Goal: Obtain resource: Download file/media

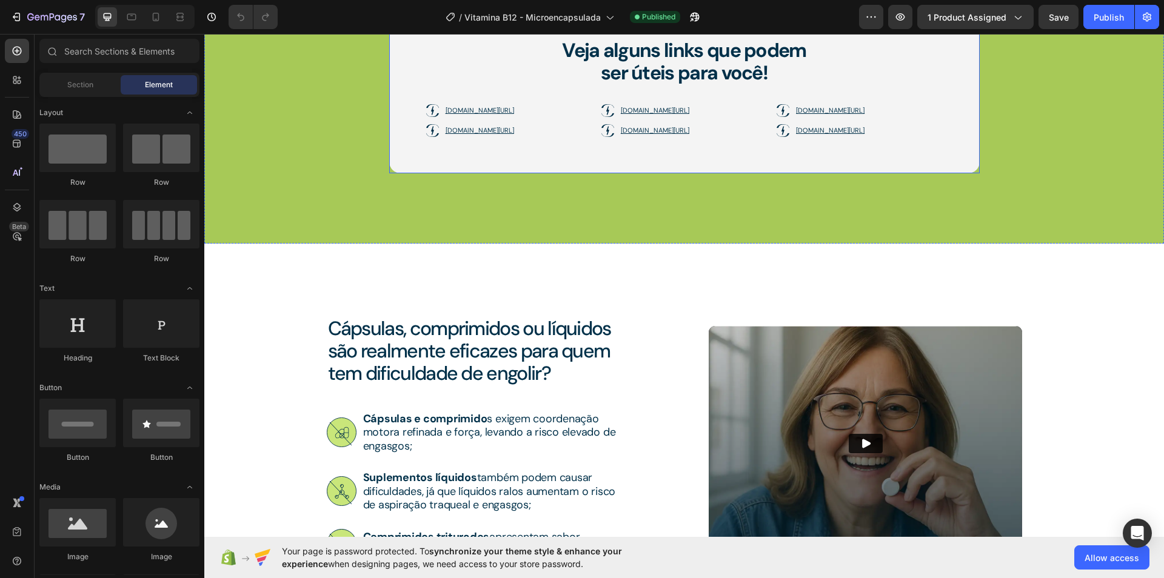
scroll to position [1346, 0]
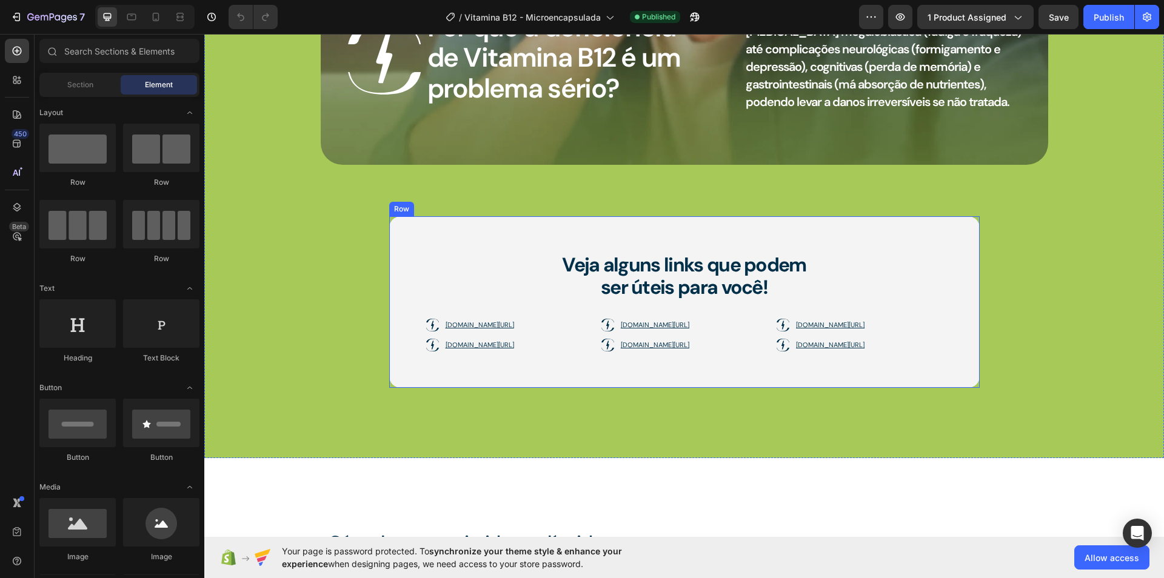
drag, startPoint x: 524, startPoint y: 239, endPoint x: 848, endPoint y: 213, distance: 324.2
click at [524, 239] on div "Veja alguns links que podem ser úteis para você! Heading [DOMAIN_NAME][URL] [DO…" at bounding box center [684, 302] width 591 height 172
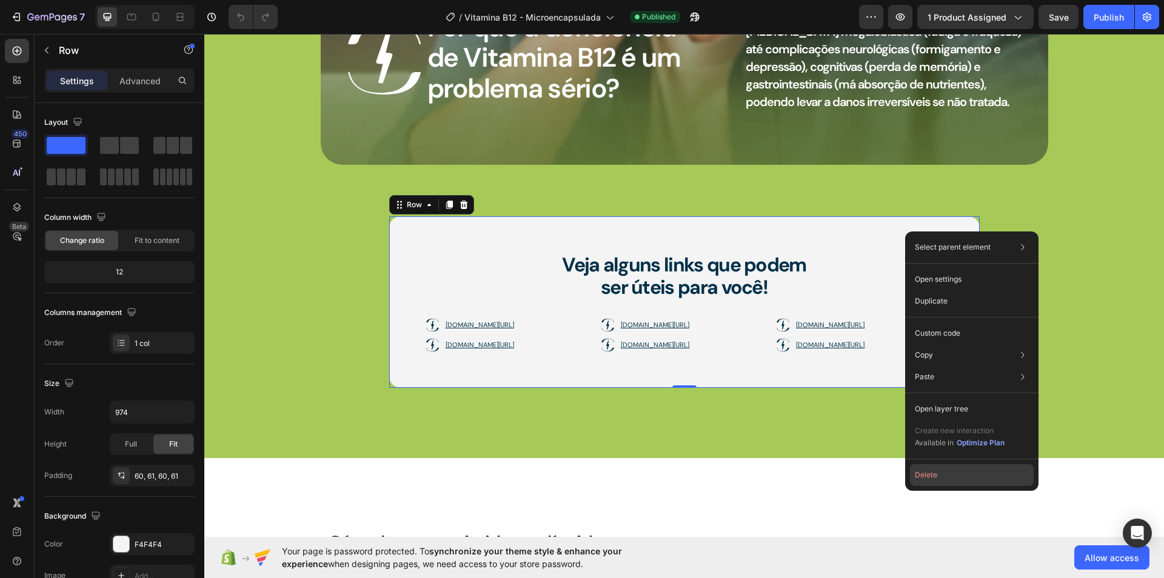
click at [924, 471] on button "Delete" at bounding box center [972, 475] width 124 height 22
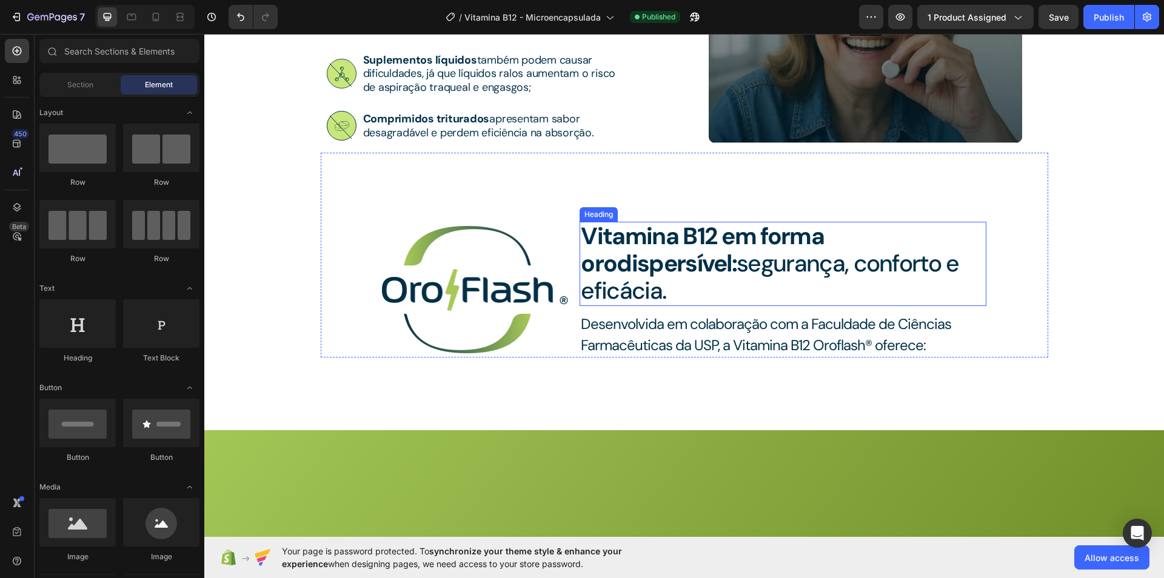
scroll to position [1759, 0]
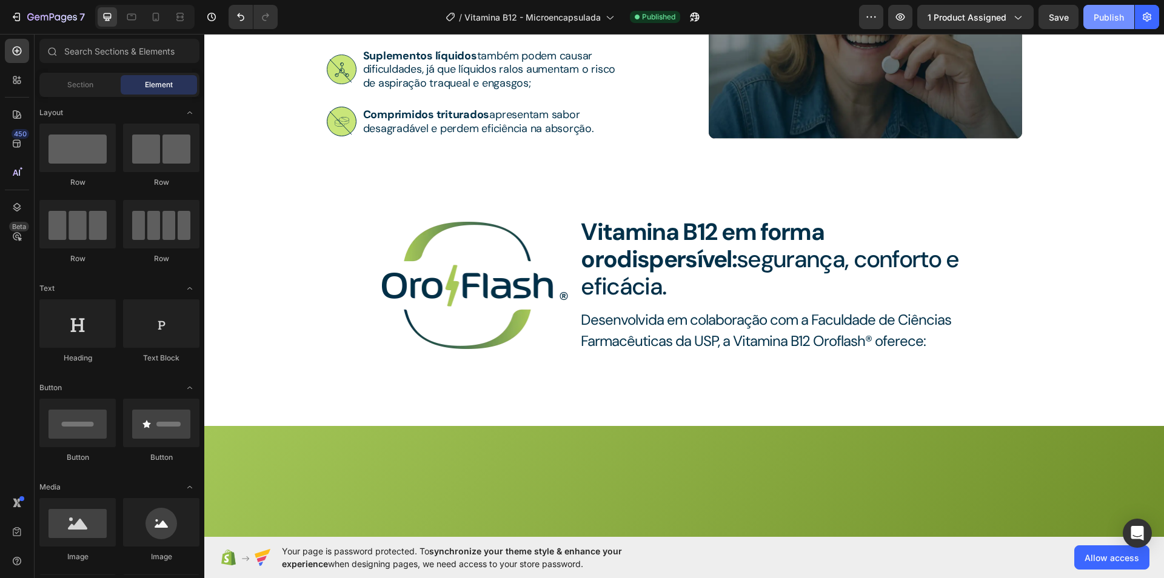
click at [1108, 21] on div "Publish" at bounding box center [1109, 17] width 30 height 13
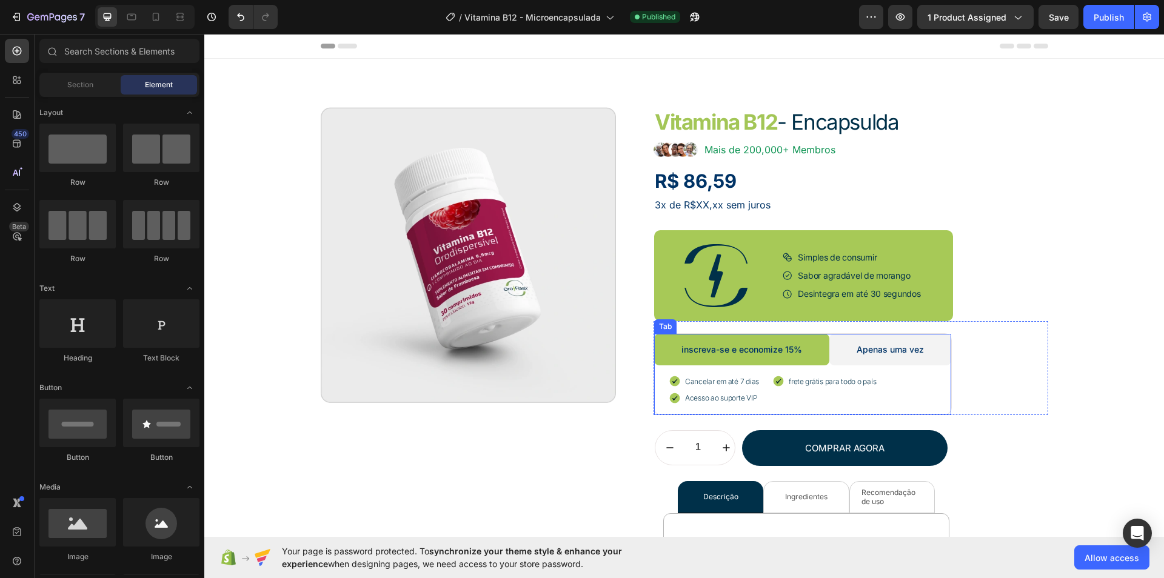
scroll to position [246, 0]
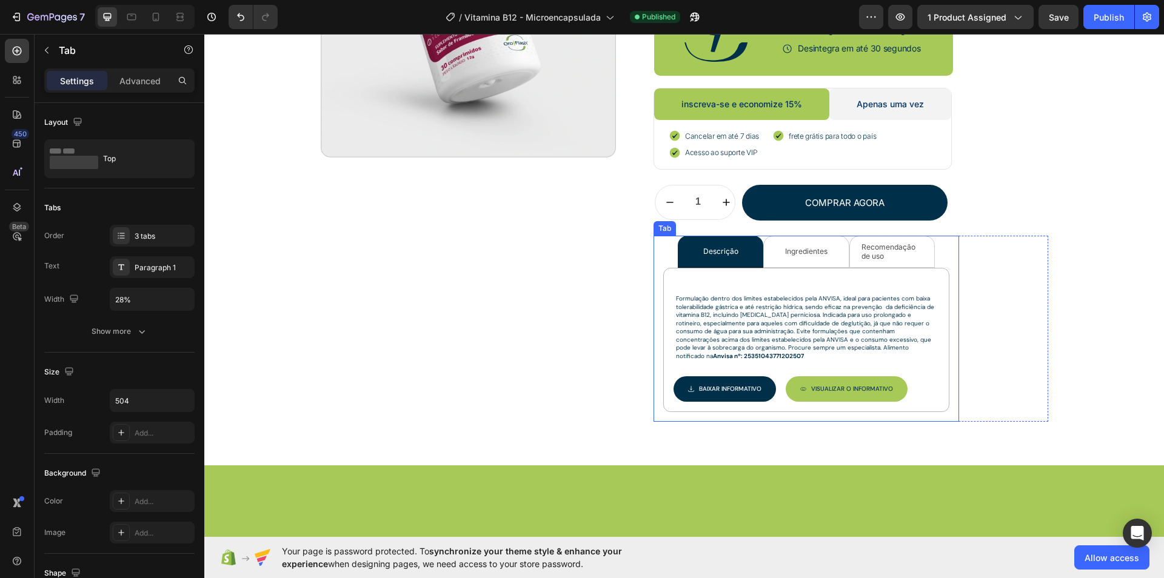
click at [780, 255] on li "Ingredientes" at bounding box center [805, 252] width 85 height 32
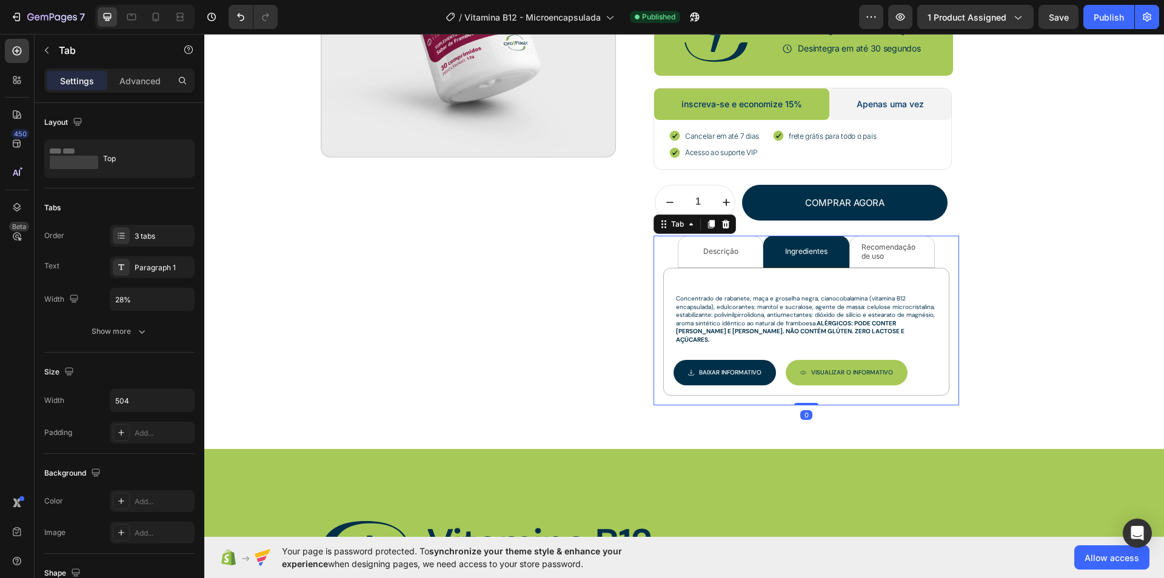
click at [873, 259] on li "Recomendação de uso" at bounding box center [891, 252] width 85 height 32
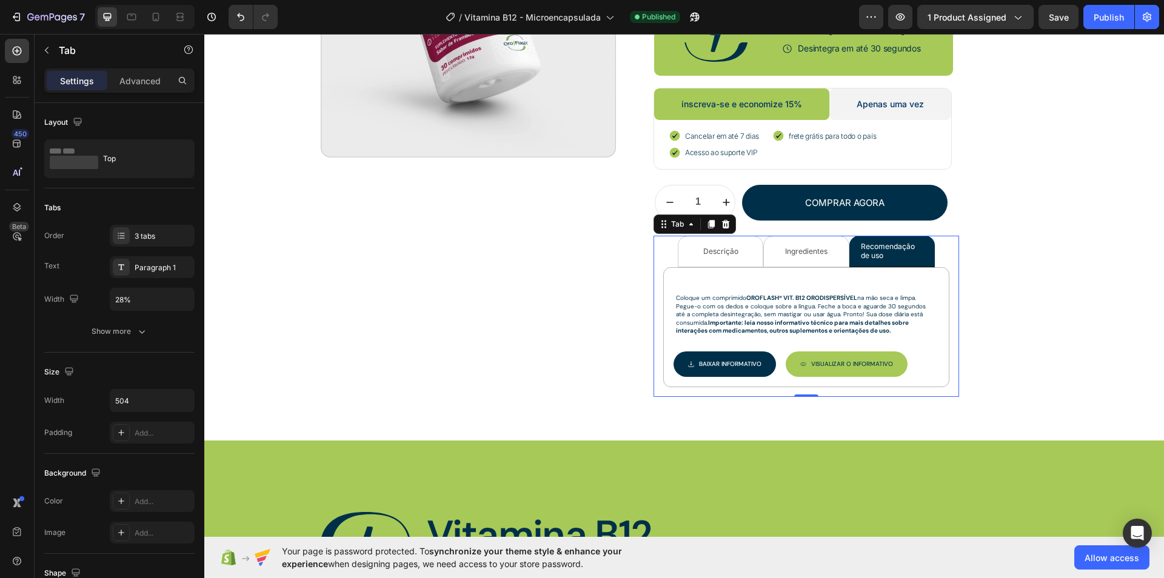
click at [734, 251] on div "Descrição" at bounding box center [720, 252] width 39 height 12
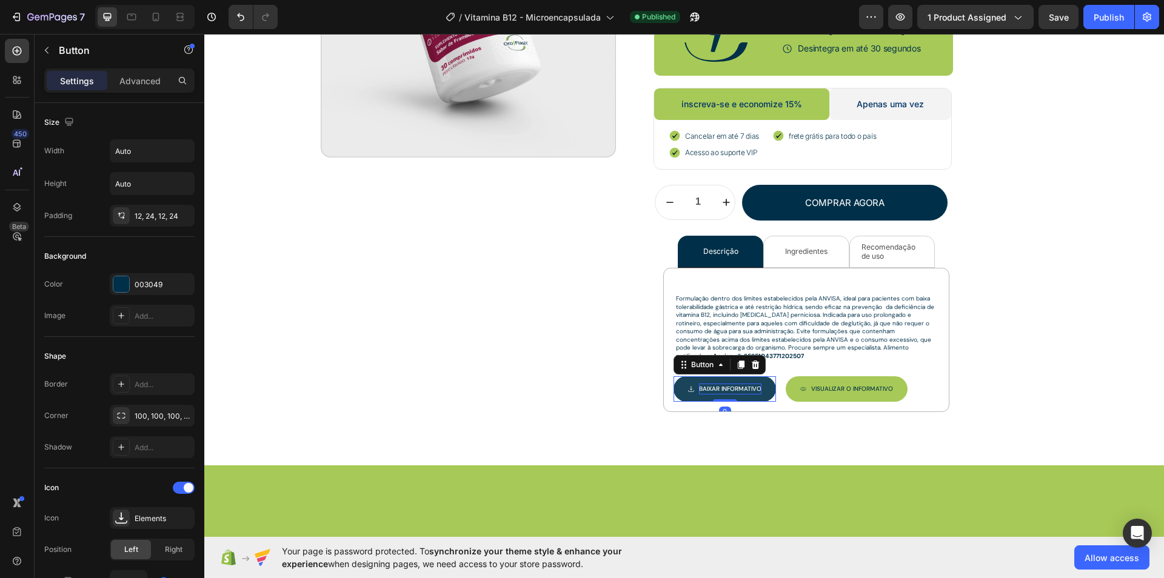
drag, startPoint x: 723, startPoint y: 385, endPoint x: 692, endPoint y: 381, distance: 31.2
click at [723, 386] on p "Baixar INFORMATIVO" at bounding box center [730, 389] width 62 height 11
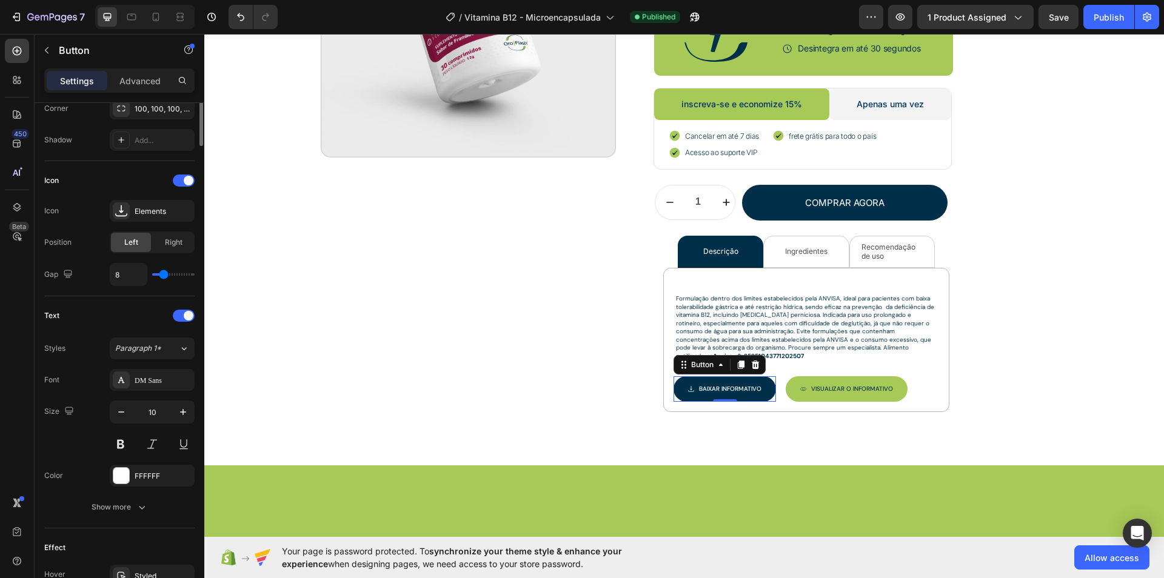
scroll to position [450, 0]
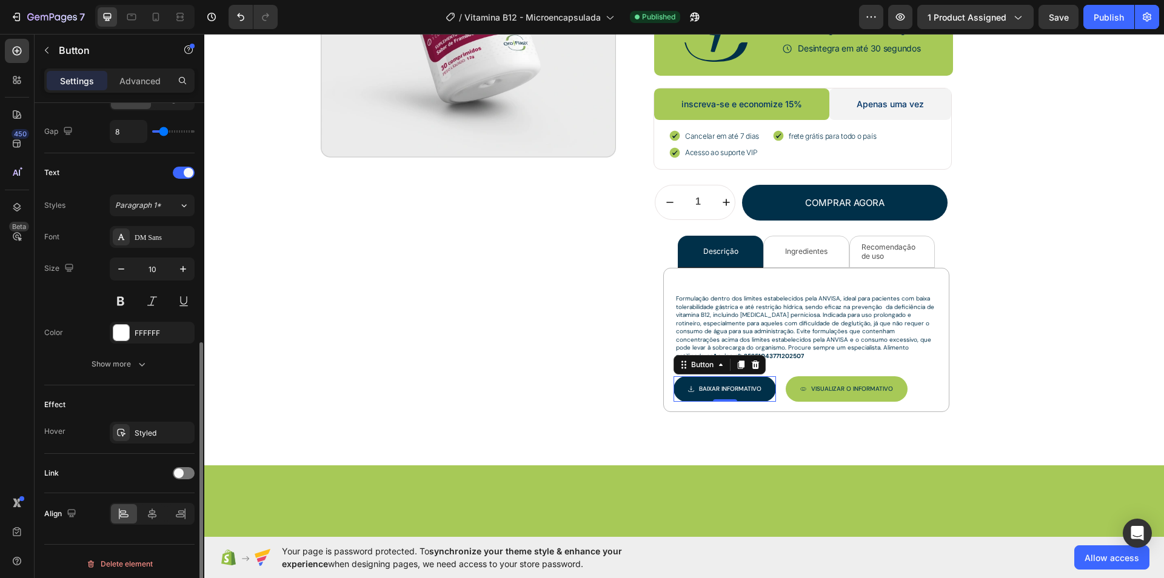
drag, startPoint x: 180, startPoint y: 473, endPoint x: 173, endPoint y: 487, distance: 15.5
click at [180, 471] on span at bounding box center [179, 474] width 10 height 10
click at [144, 524] on div "Add..." at bounding box center [152, 535] width 85 height 22
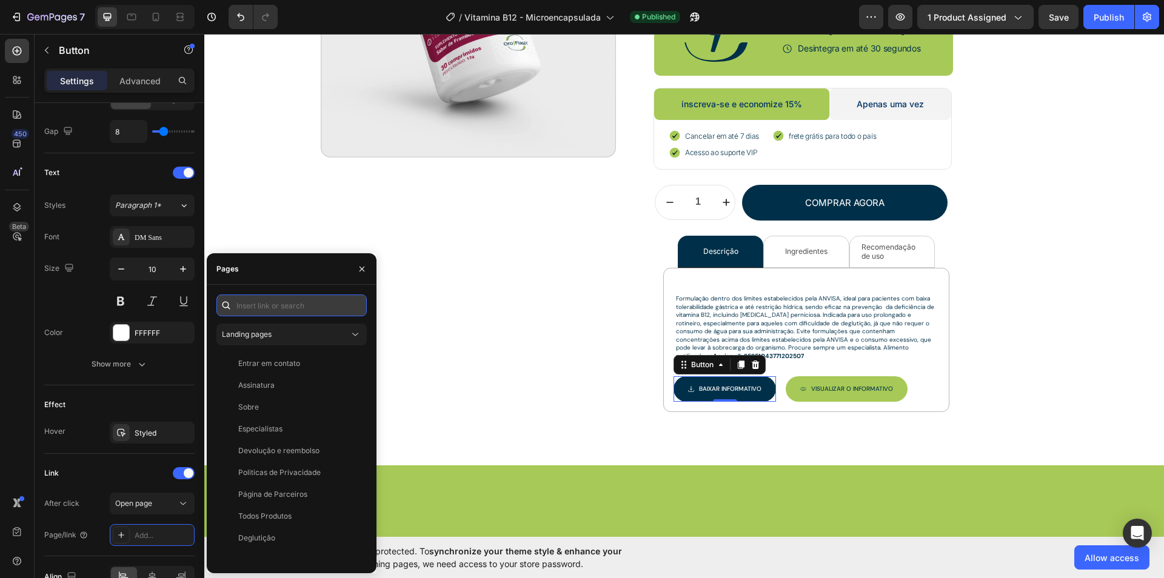
click at [281, 307] on input "text" at bounding box center [291, 306] width 150 height 22
paste input "[URL][DOMAIN_NAME]"
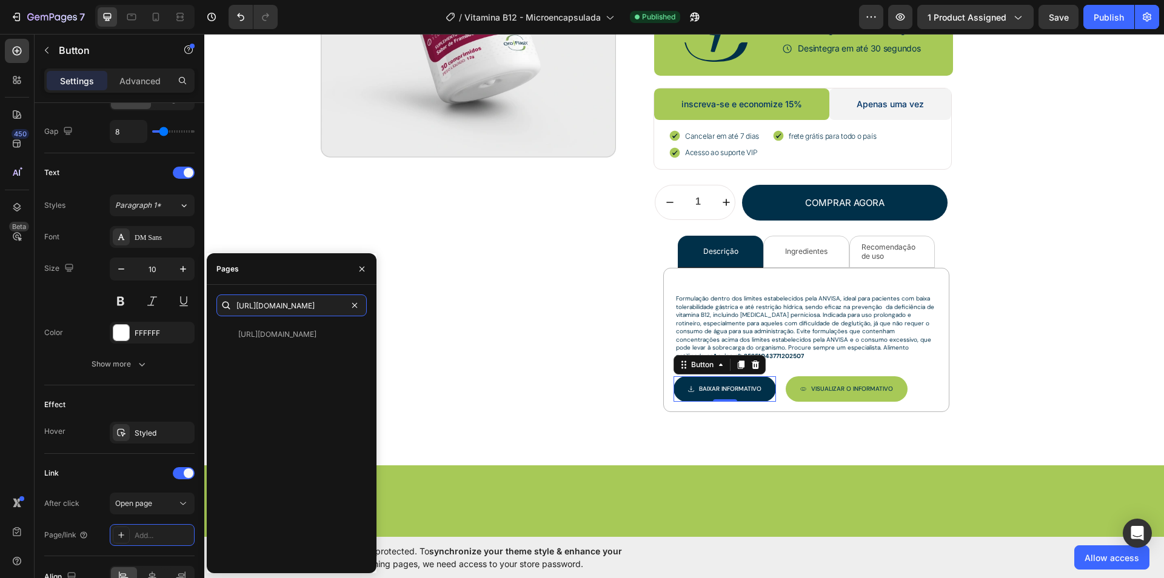
type input "[URL][DOMAIN_NAME]"
click at [301, 361] on div "[URL][DOMAIN_NAME] View" at bounding box center [291, 444] width 150 height 240
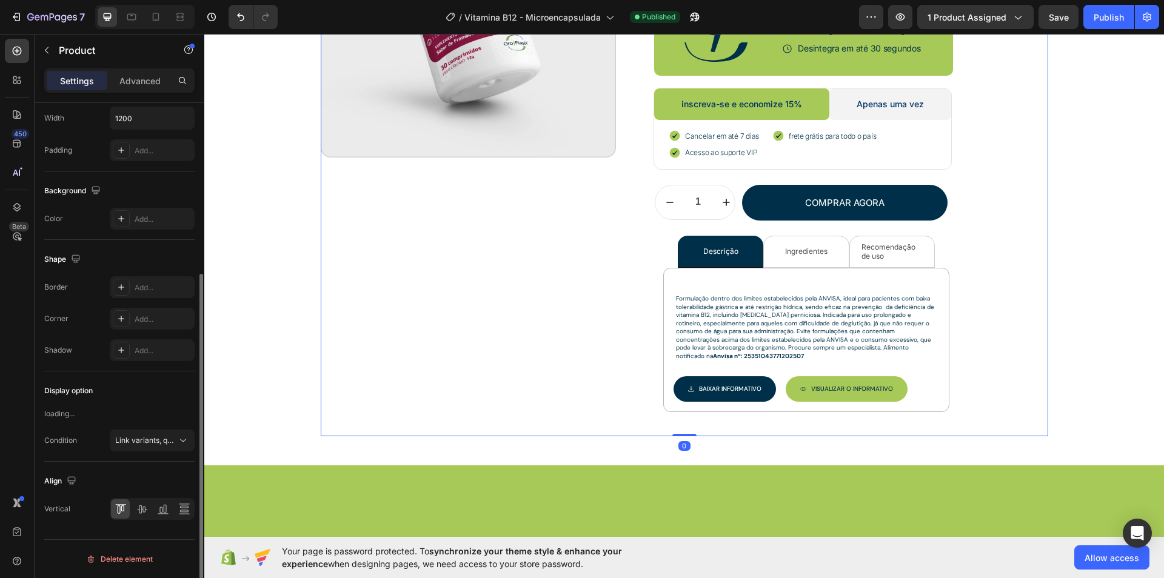
click at [444, 335] on div "Product Images Row" at bounding box center [469, 149] width 296 height 575
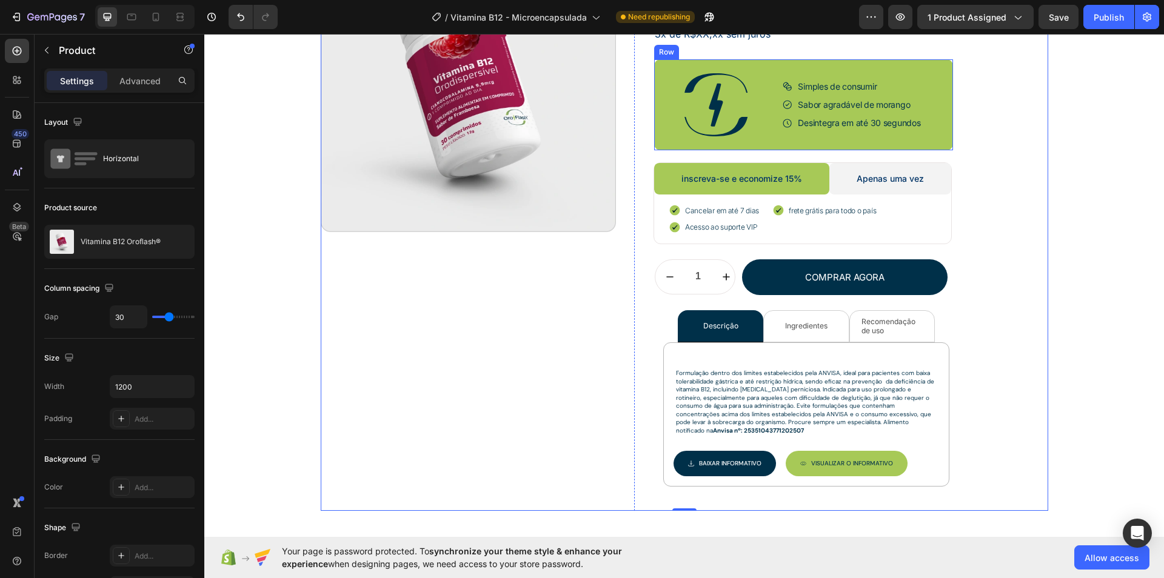
scroll to position [219, 0]
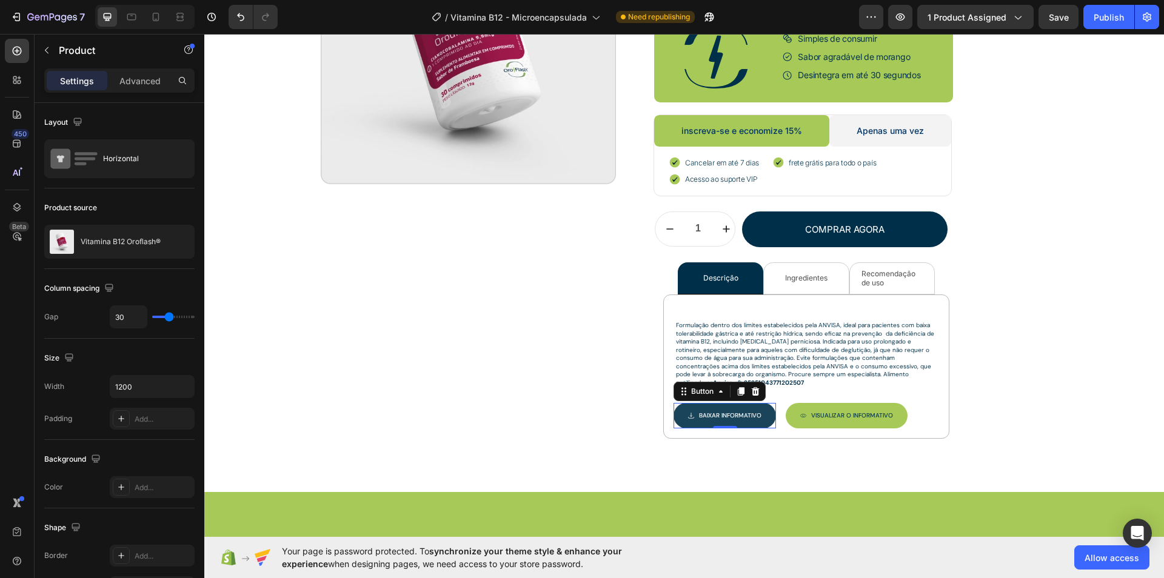
click at [693, 405] on button "Baixar INFORMATIVO" at bounding box center [725, 415] width 102 height 25
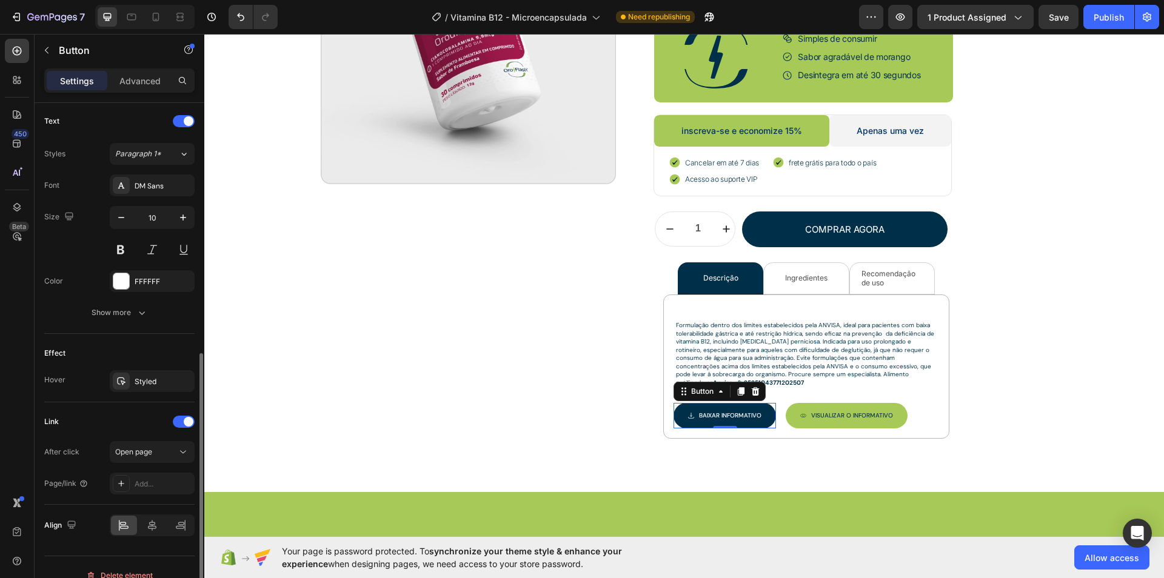
scroll to position [514, 0]
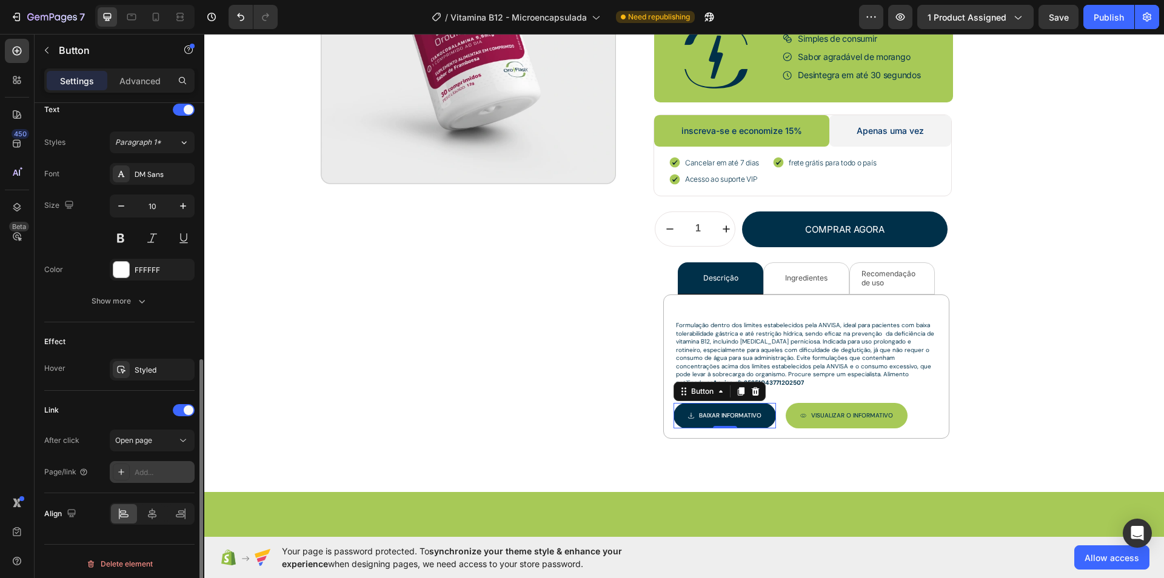
click at [133, 471] on div "Add..." at bounding box center [152, 472] width 85 height 22
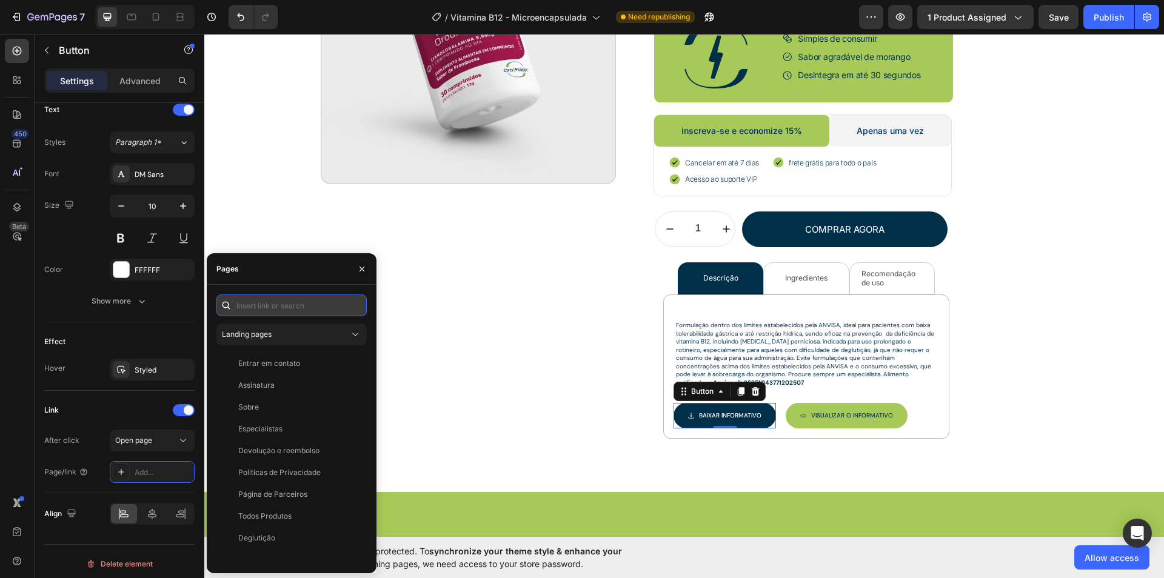
click at [306, 306] on input "text" at bounding box center [291, 306] width 150 height 22
paste input "[URL][DOMAIN_NAME]"
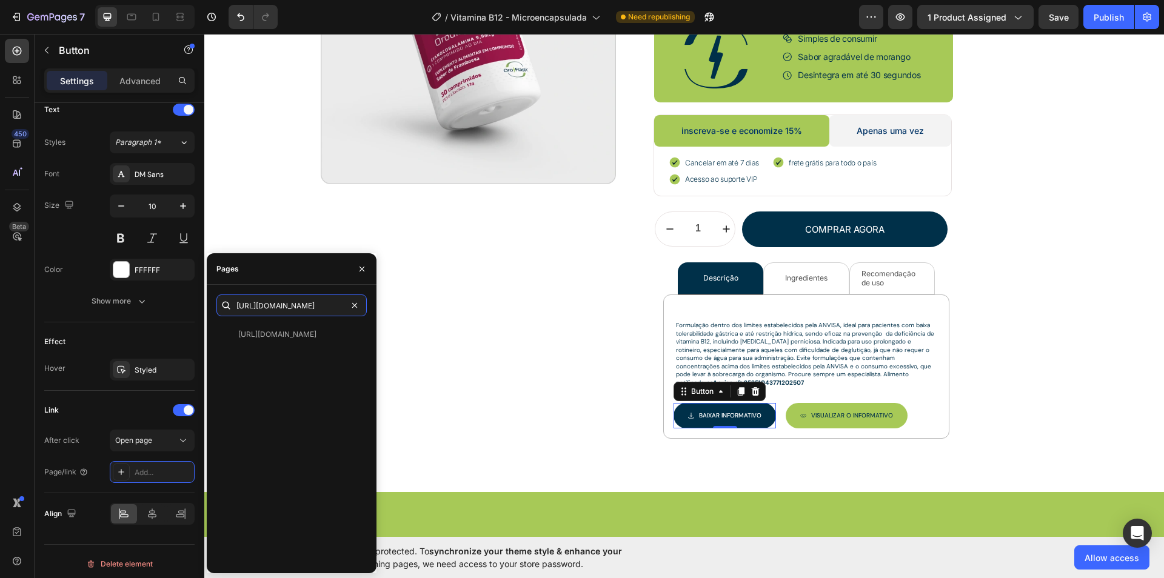
type input "[URL][DOMAIN_NAME]"
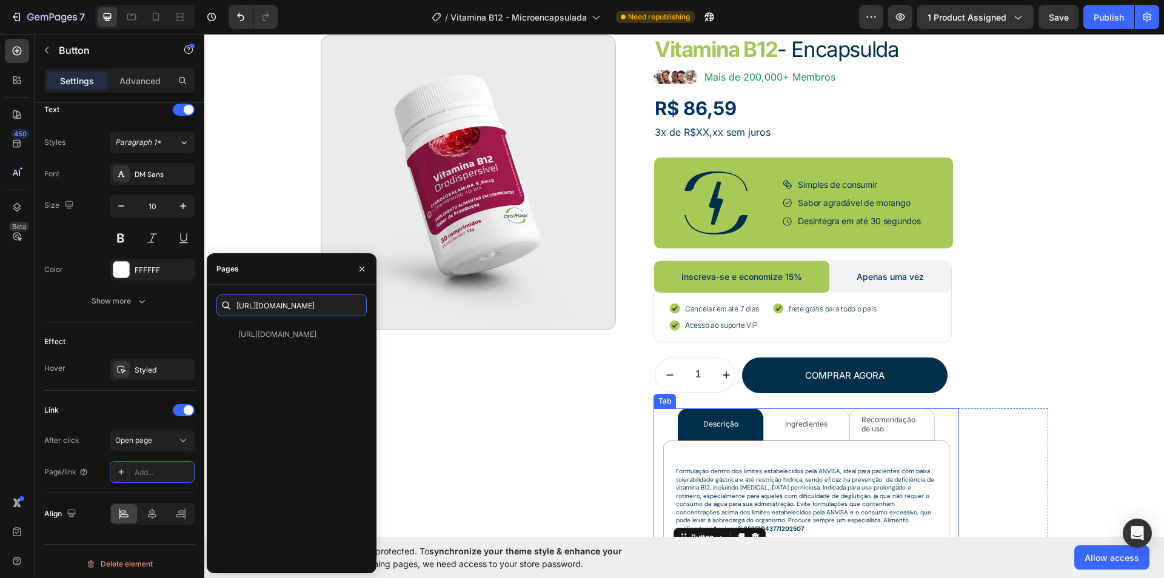
scroll to position [341, 0]
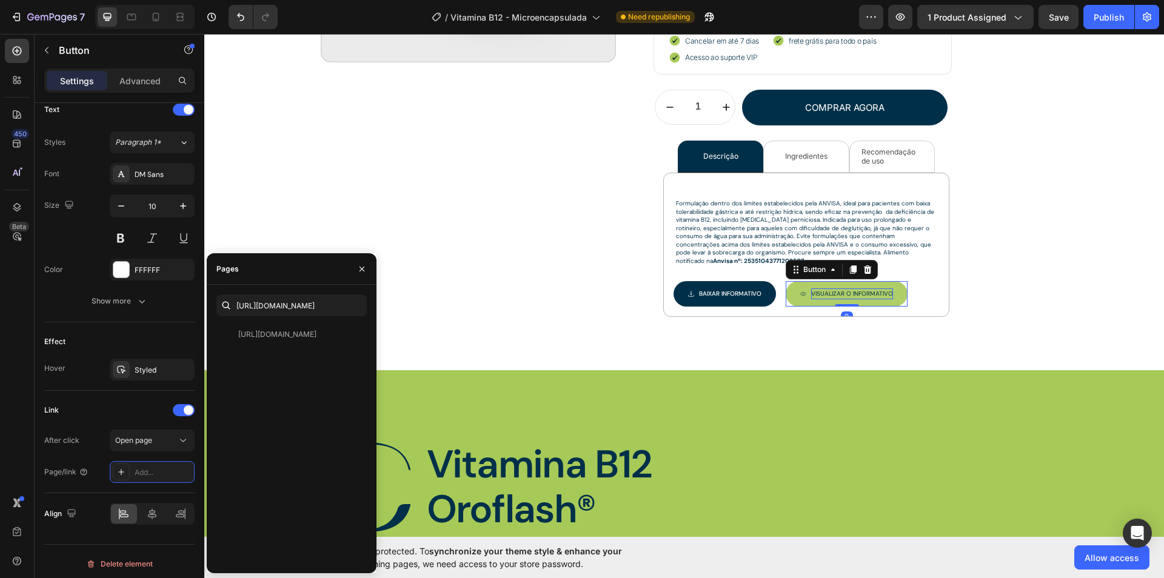
click at [826, 290] on p "Visualizar O INFORMATIVO" at bounding box center [852, 294] width 82 height 11
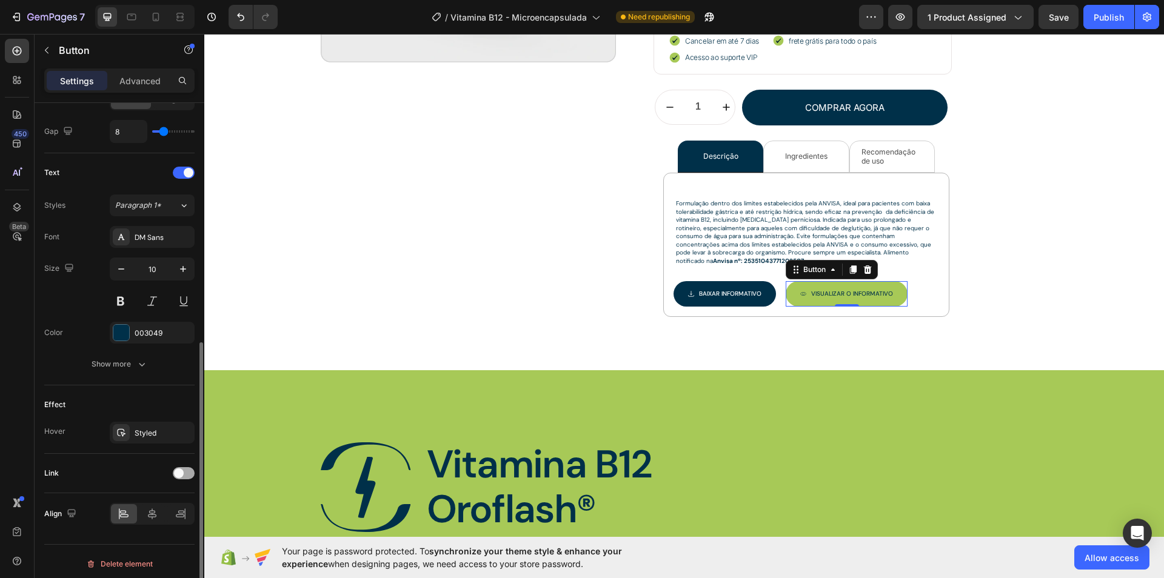
click at [180, 469] on span at bounding box center [179, 474] width 10 height 10
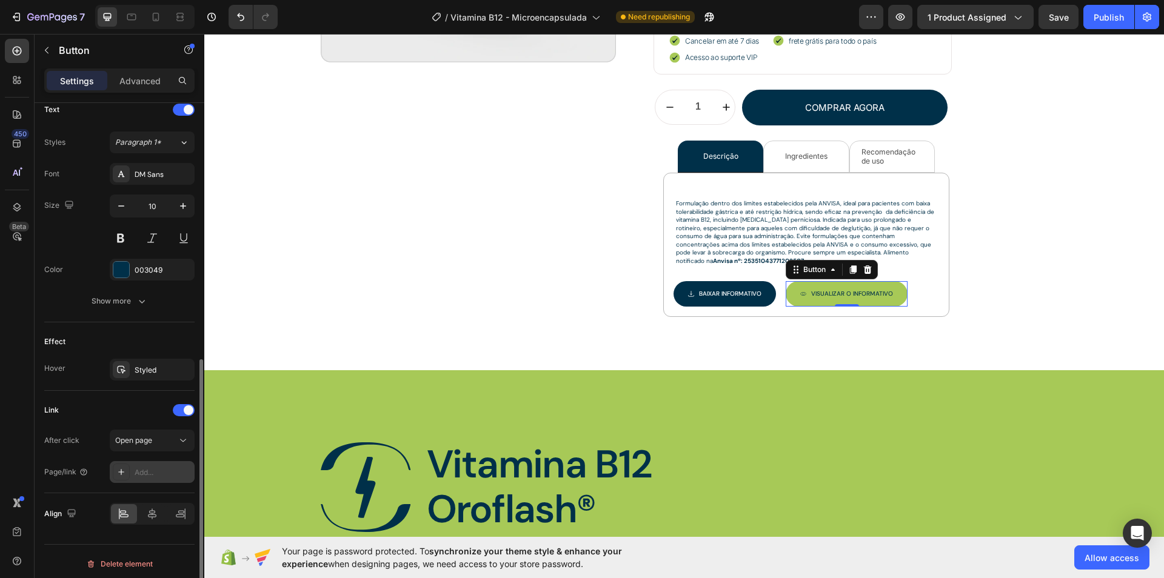
click at [155, 467] on div "Add..." at bounding box center [163, 472] width 57 height 11
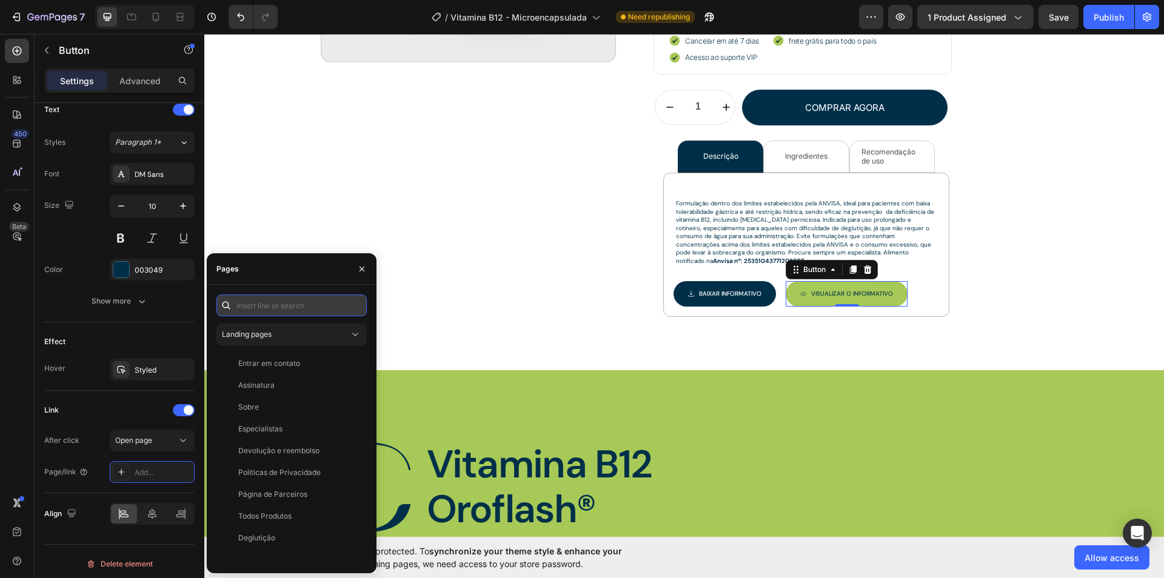
click at [289, 313] on input "text" at bounding box center [291, 306] width 150 height 22
paste input "[URL][DOMAIN_NAME]"
type input "[URL][DOMAIN_NAME]"
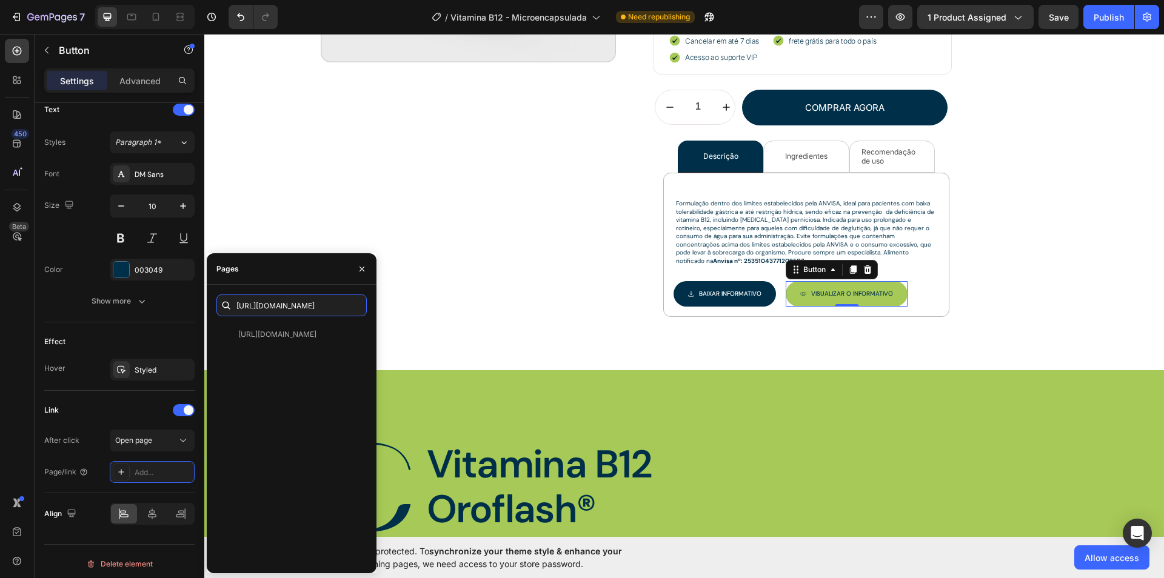
scroll to position [0, 0]
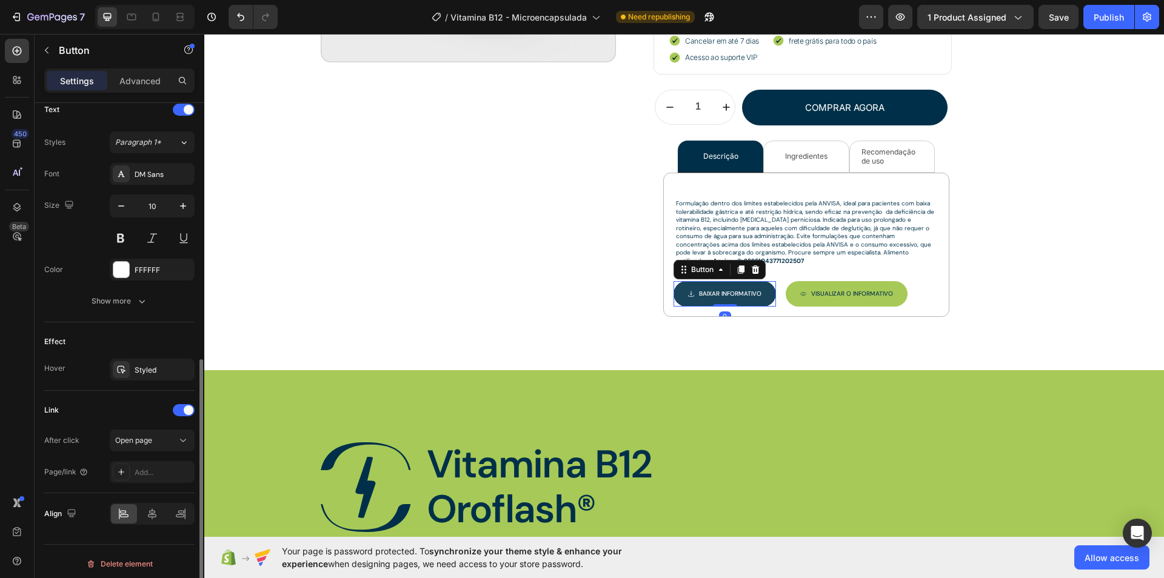
click at [765, 292] on button "Baixar INFORMATIVO" at bounding box center [725, 293] width 102 height 25
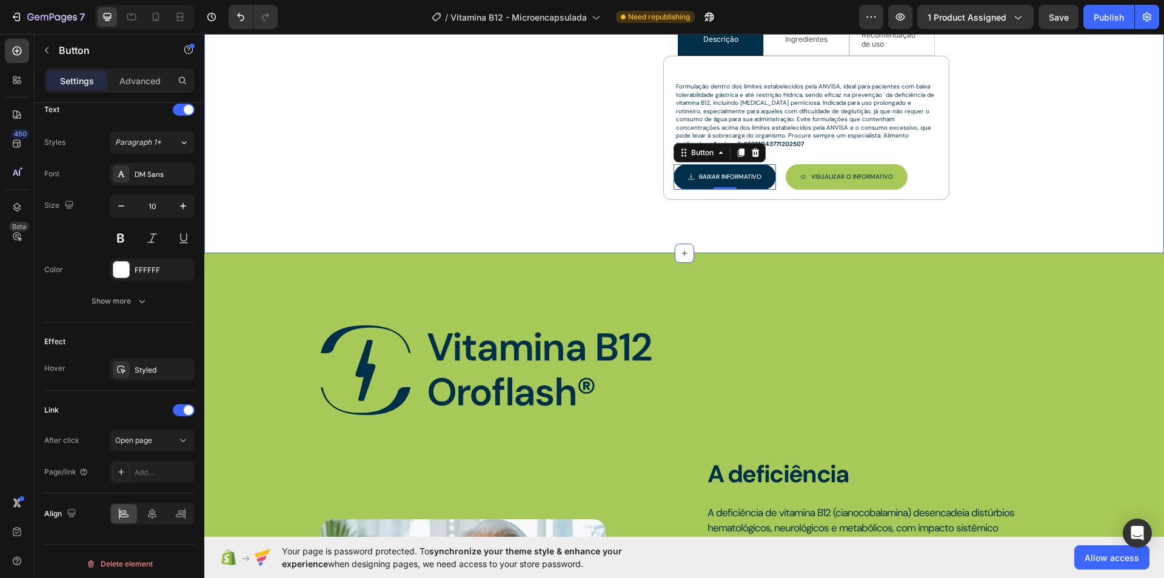
scroll to position [457, 0]
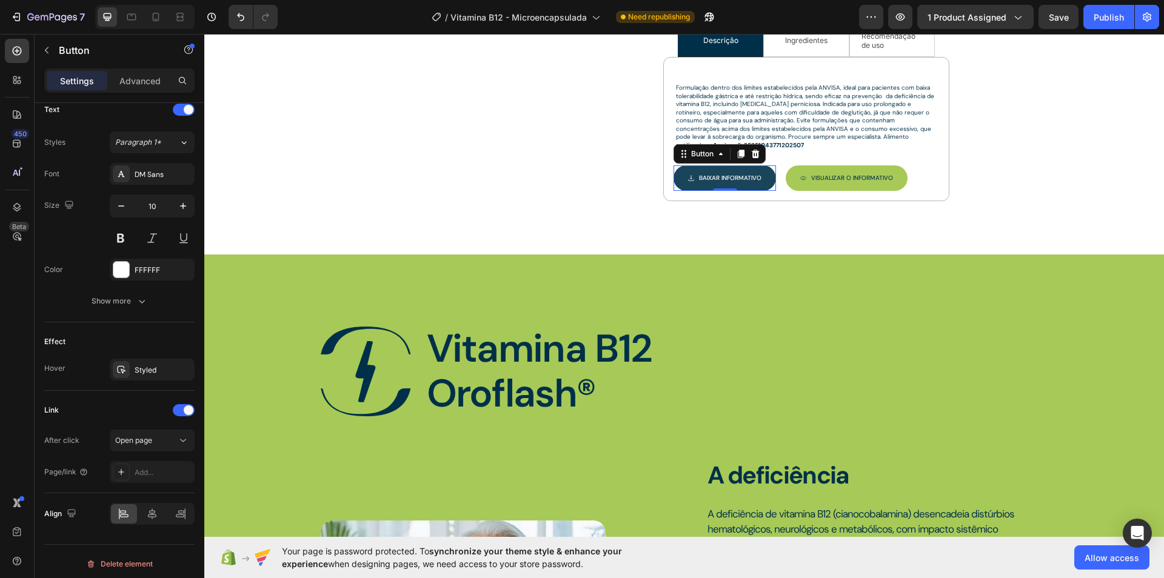
click at [766, 176] on button "Baixar INFORMATIVO" at bounding box center [725, 178] width 102 height 25
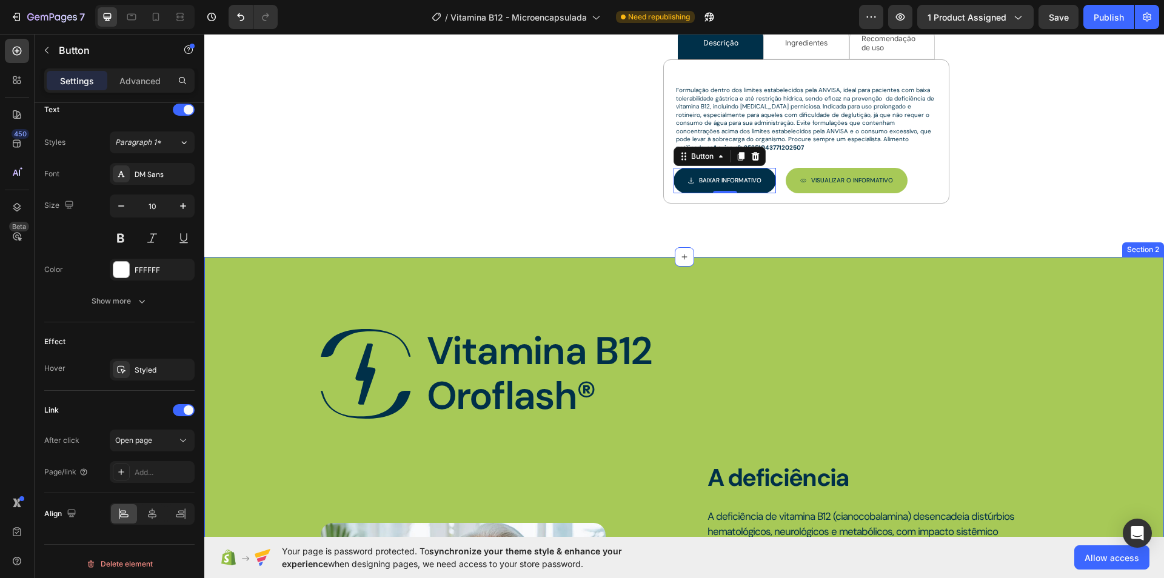
scroll to position [454, 0]
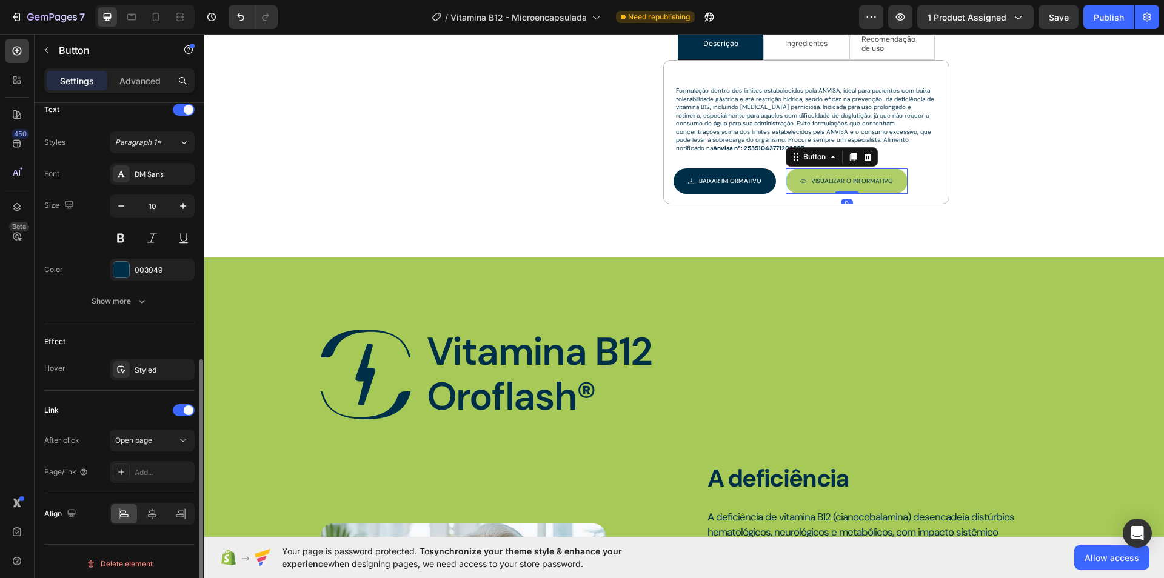
click at [794, 169] on button "Visualizar O INFORMATIVO" at bounding box center [847, 181] width 122 height 25
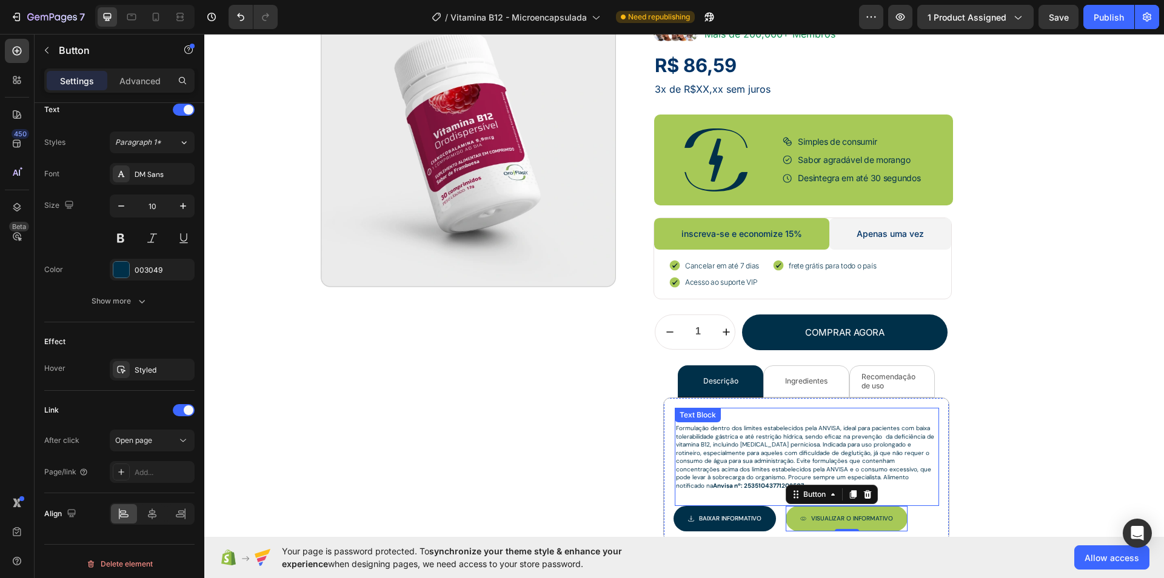
scroll to position [306, 0]
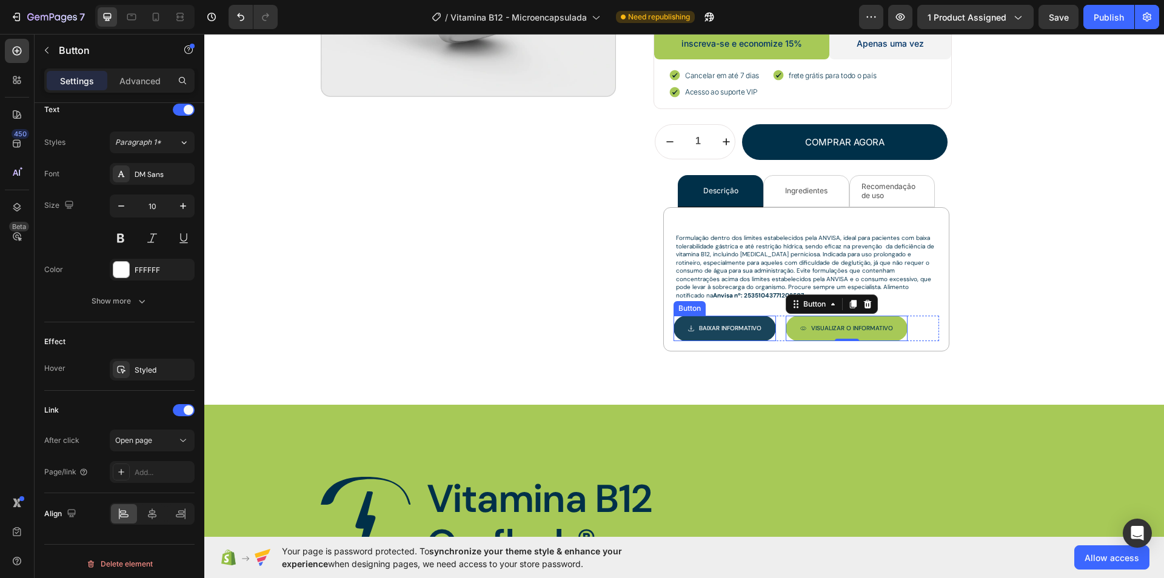
click at [766, 329] on button "Baixar INFORMATIVO" at bounding box center [725, 328] width 102 height 25
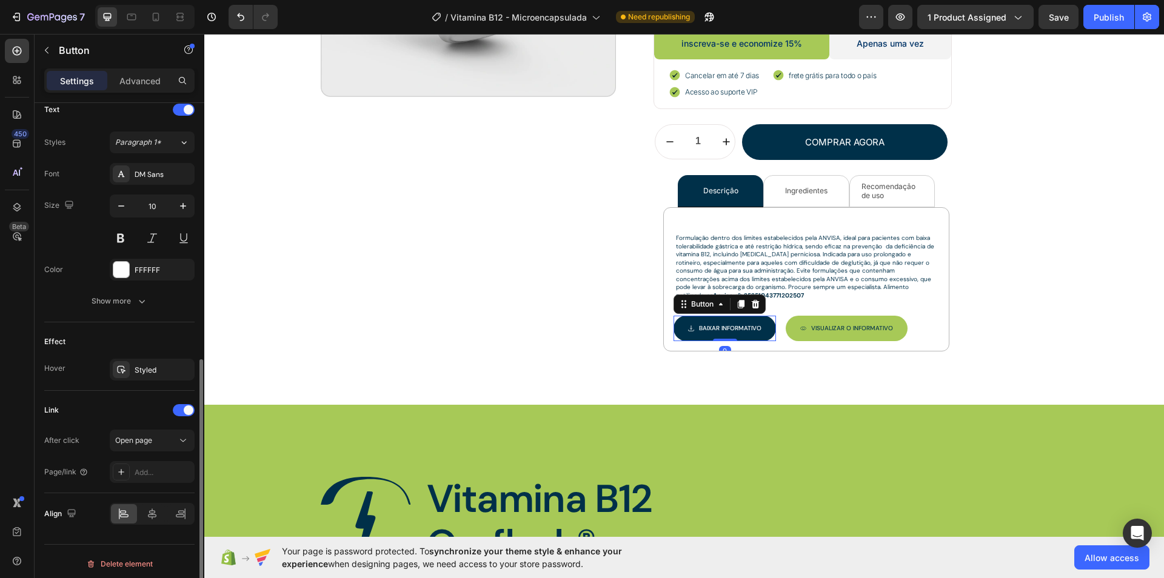
scroll to position [514, 0]
drag, startPoint x: 800, startPoint y: 328, endPoint x: 760, endPoint y: 335, distance: 41.2
click at [800, 328] on span "<p>Visualizar O INFORMATIVO</p>" at bounding box center [803, 328] width 6 height 11
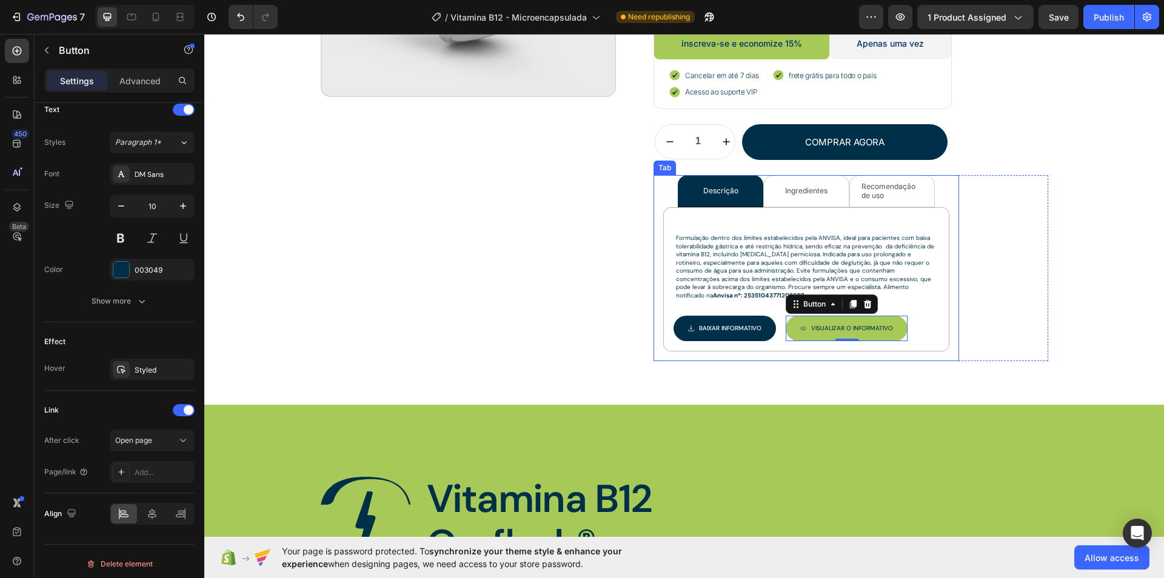
click at [813, 187] on p "Ingredientes" at bounding box center [806, 191] width 42 height 8
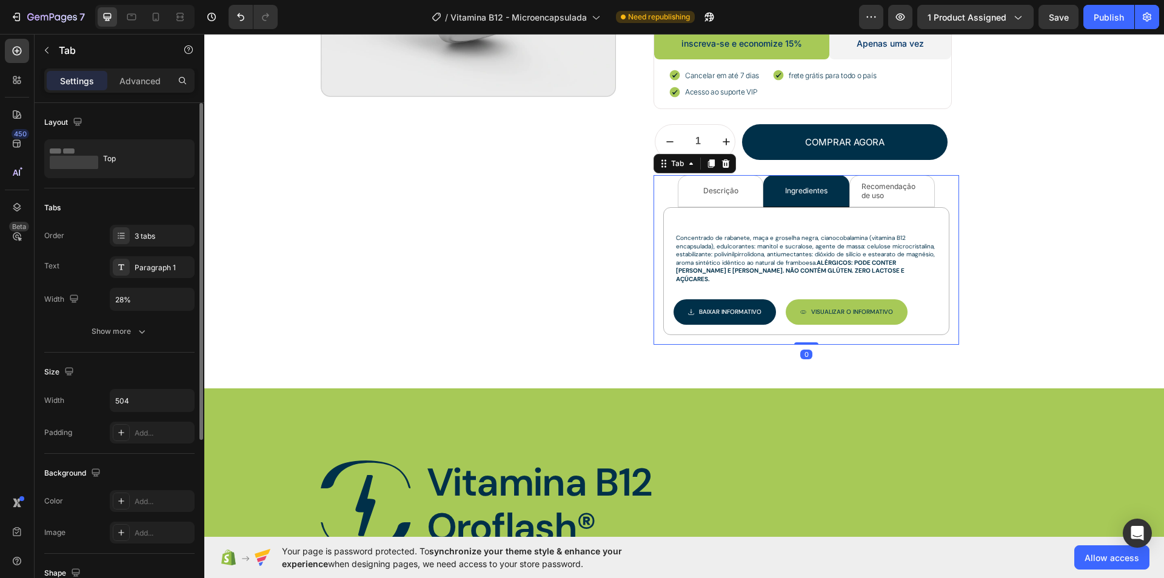
scroll to position [262, 0]
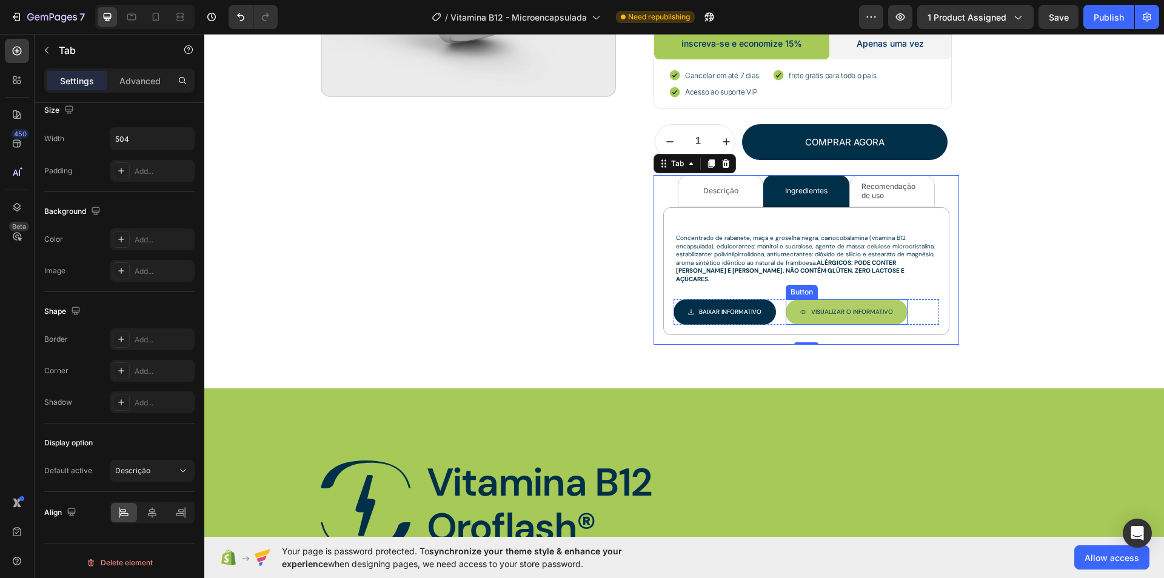
click at [800, 309] on icon "<p>Visualizar O INFORMATIVO</p>" at bounding box center [803, 312] width 6 height 6
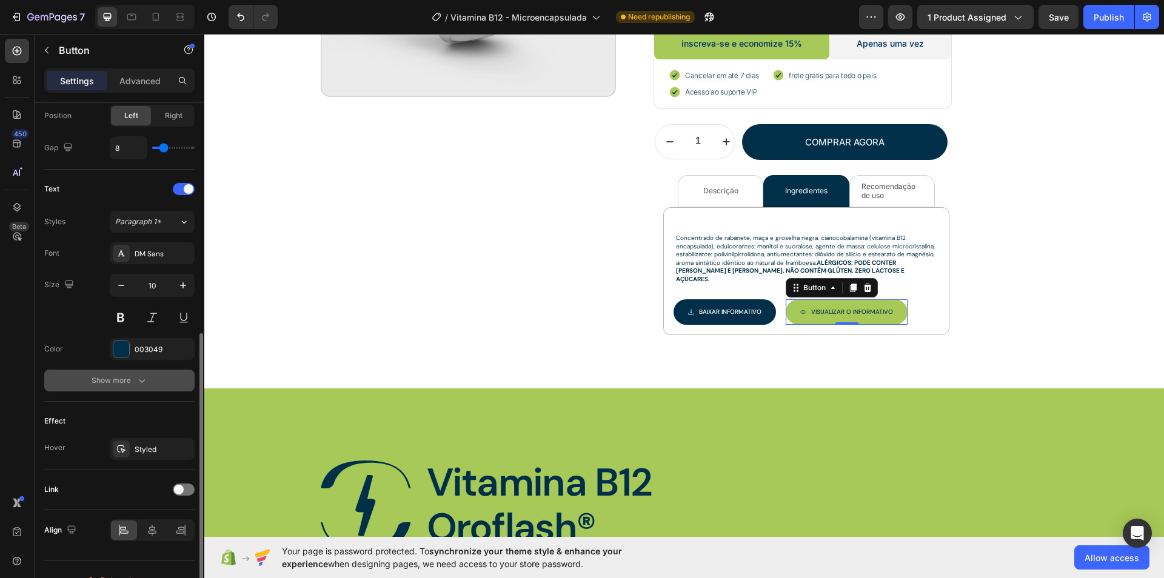
scroll to position [450, 0]
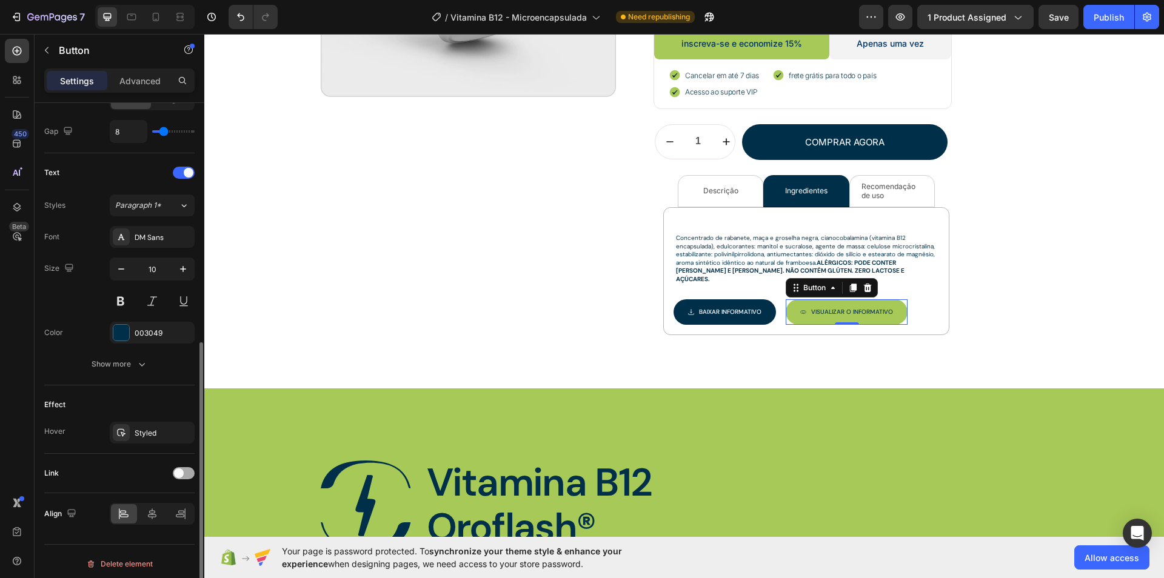
click at [179, 474] on div at bounding box center [184, 473] width 22 height 12
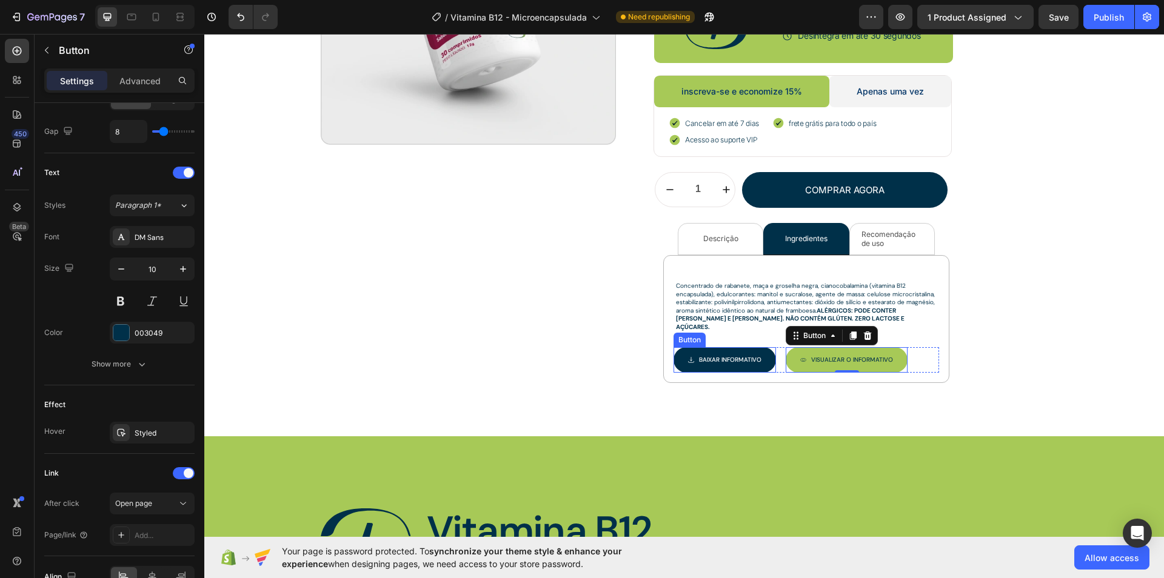
scroll to position [179, 0]
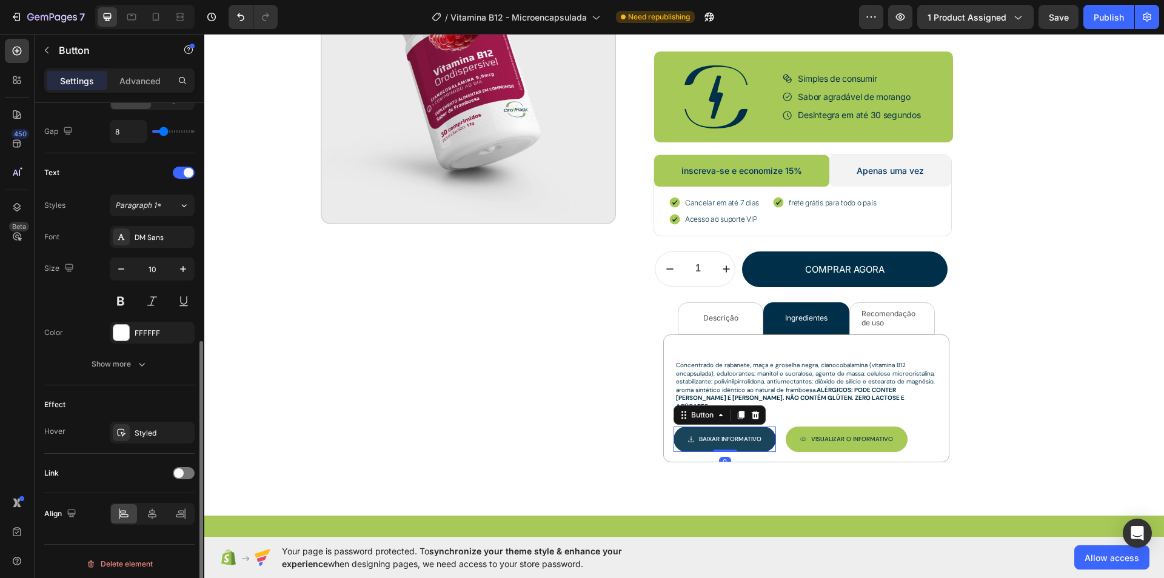
click at [756, 427] on button "Baixar INFORMATIVO" at bounding box center [725, 439] width 102 height 25
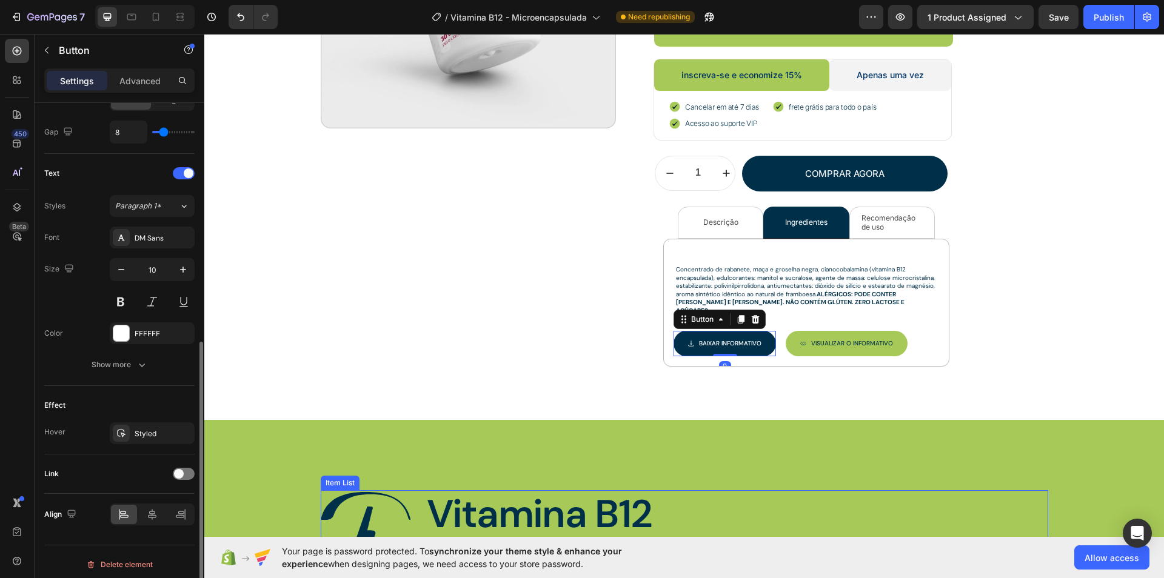
scroll to position [363, 0]
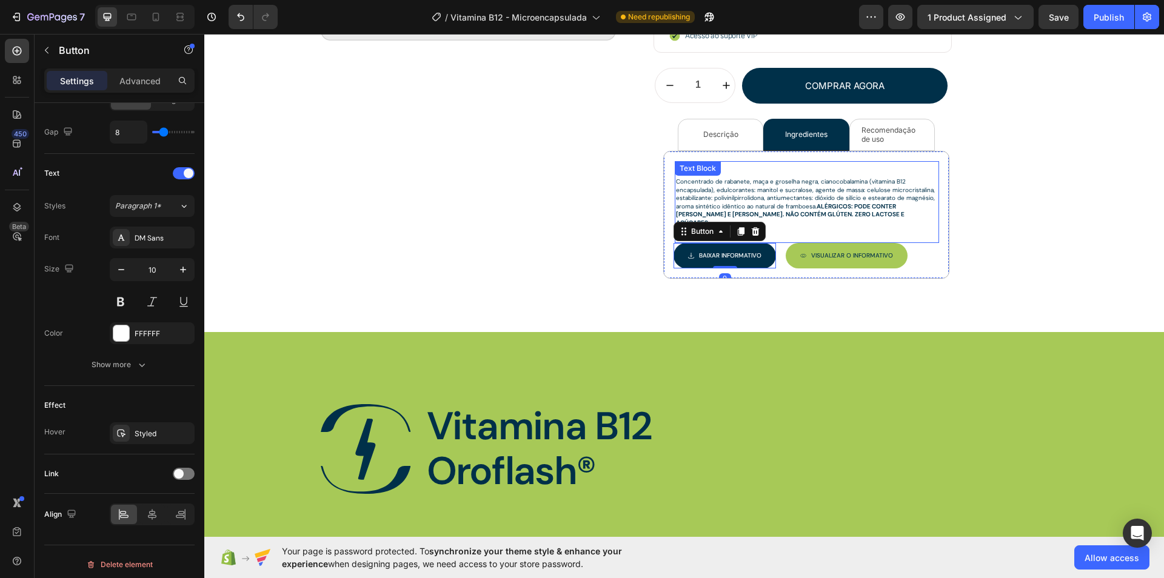
click at [814, 189] on p "Concentrado de rabanete, maça e groselha negra, cianocobalamina (vitamina B12 e…" at bounding box center [807, 202] width 262 height 49
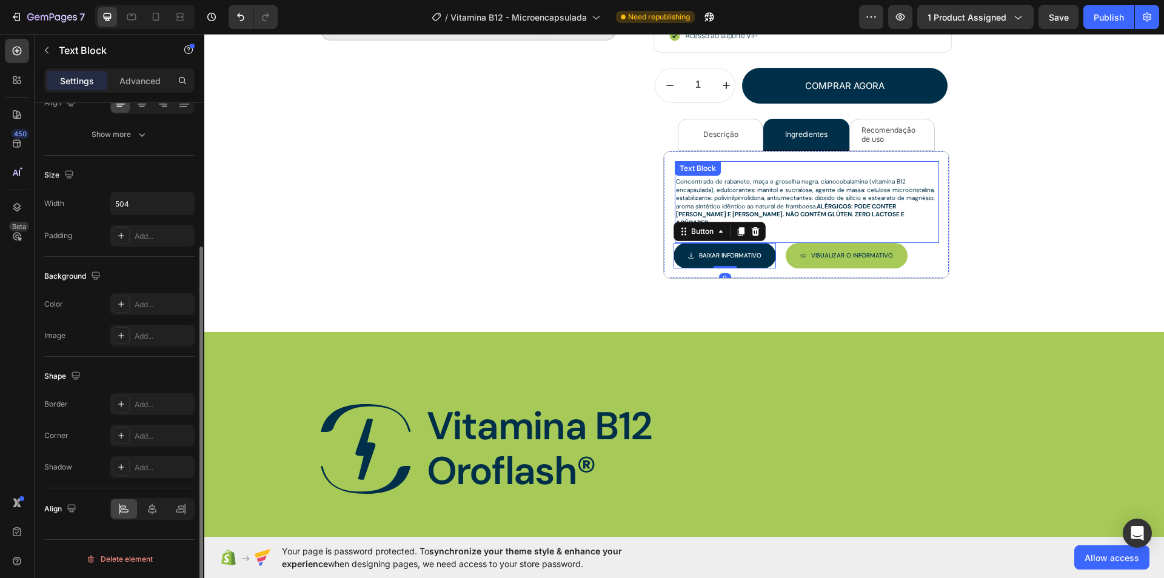
scroll to position [0, 0]
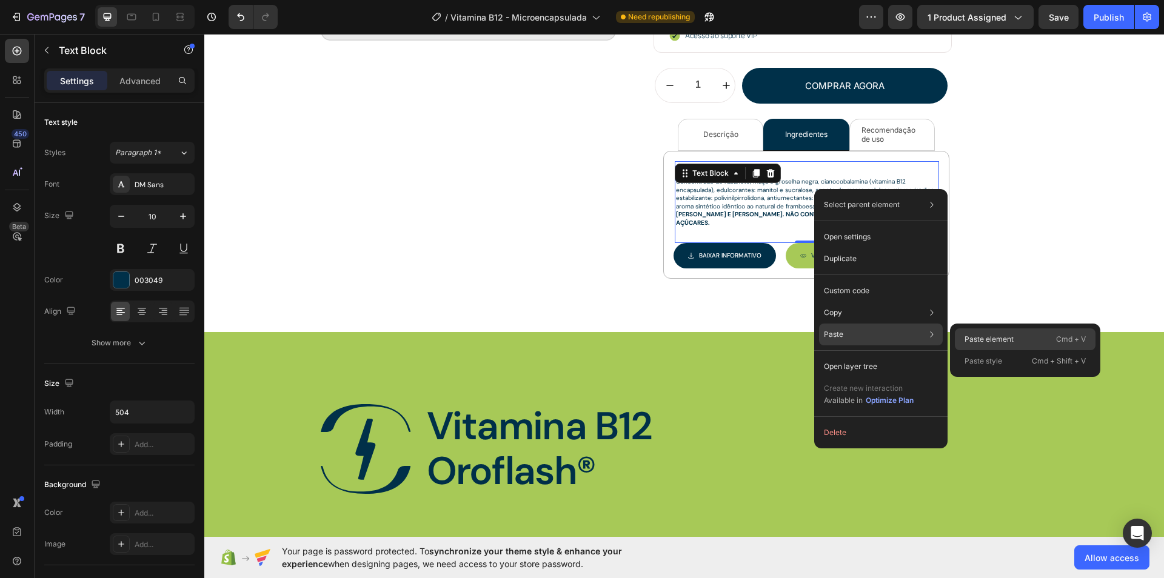
click at [995, 334] on p "Paste element" at bounding box center [989, 339] width 49 height 11
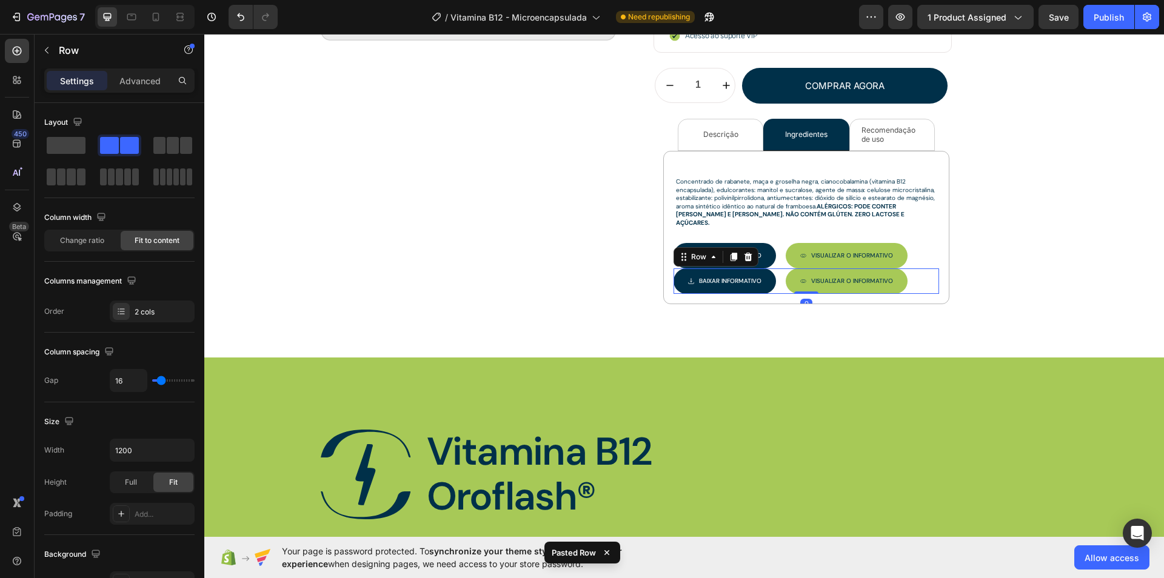
click at [774, 269] on div "Baixar INFORMATIVO Button Visualizar O INFORMATIVO Button Row 0" at bounding box center [807, 281] width 266 height 25
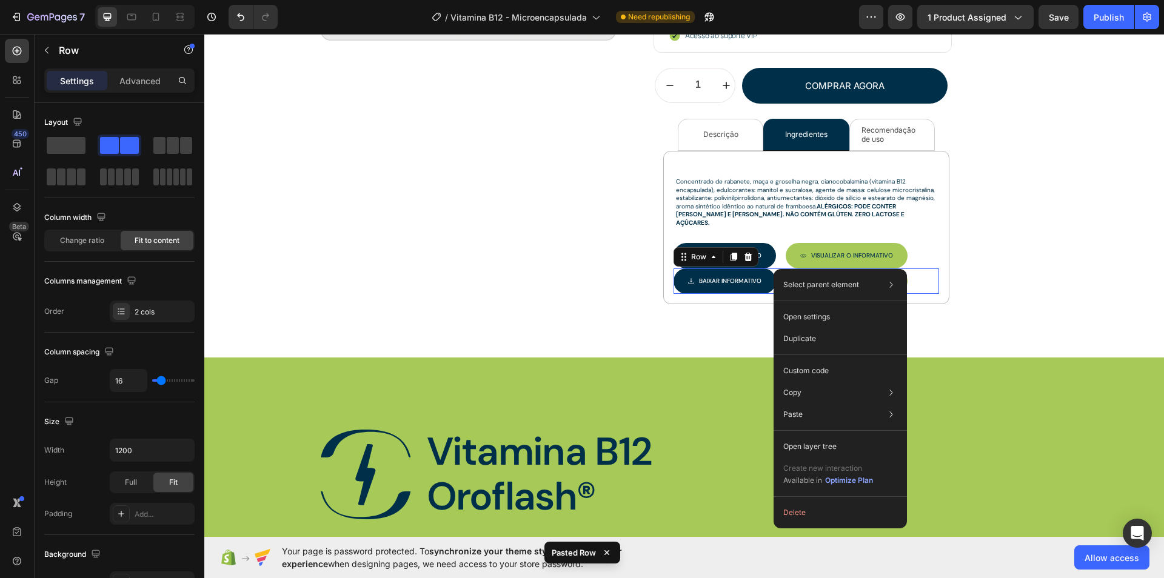
drag, startPoint x: 774, startPoint y: 269, endPoint x: 980, endPoint y: 330, distance: 214.9
click at [806, 514] on button "Delete" at bounding box center [840, 513] width 124 height 22
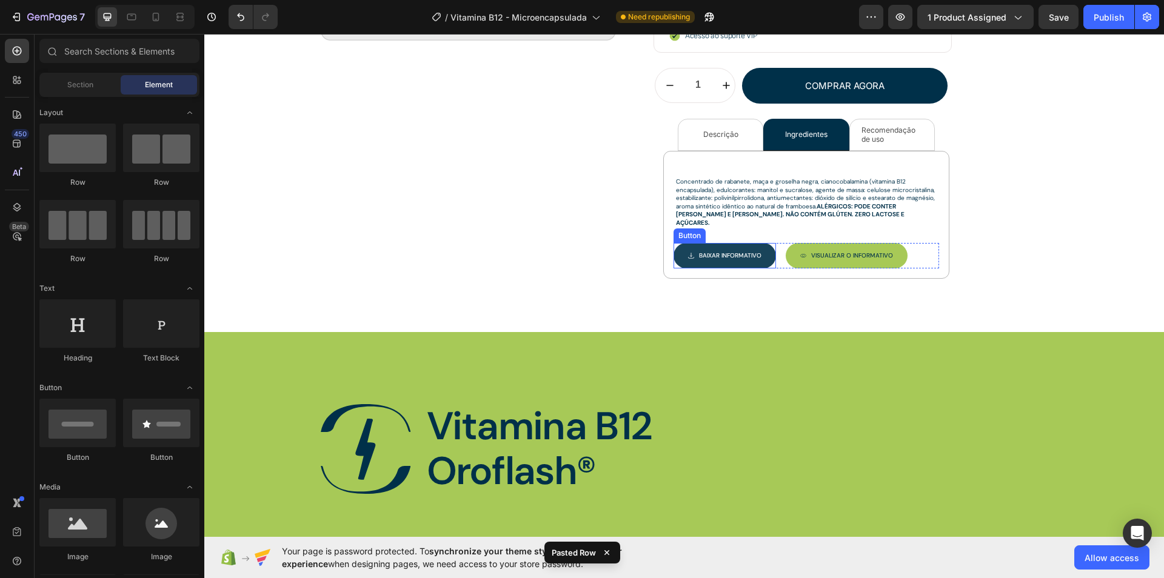
click at [763, 245] on link "Baixar INFORMATIVO" at bounding box center [725, 255] width 102 height 25
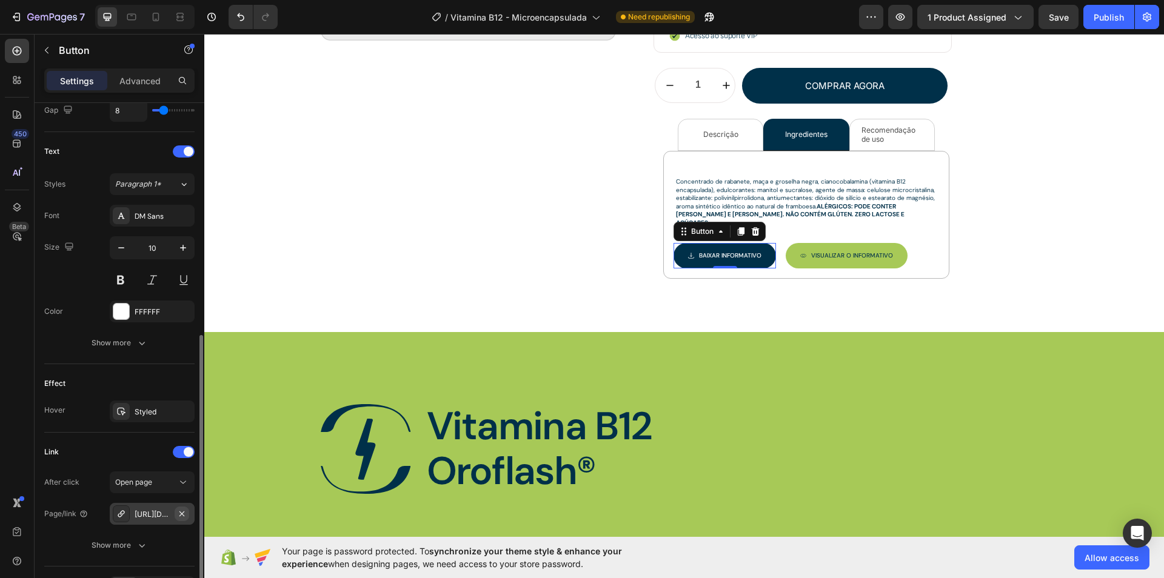
scroll to position [545, 0]
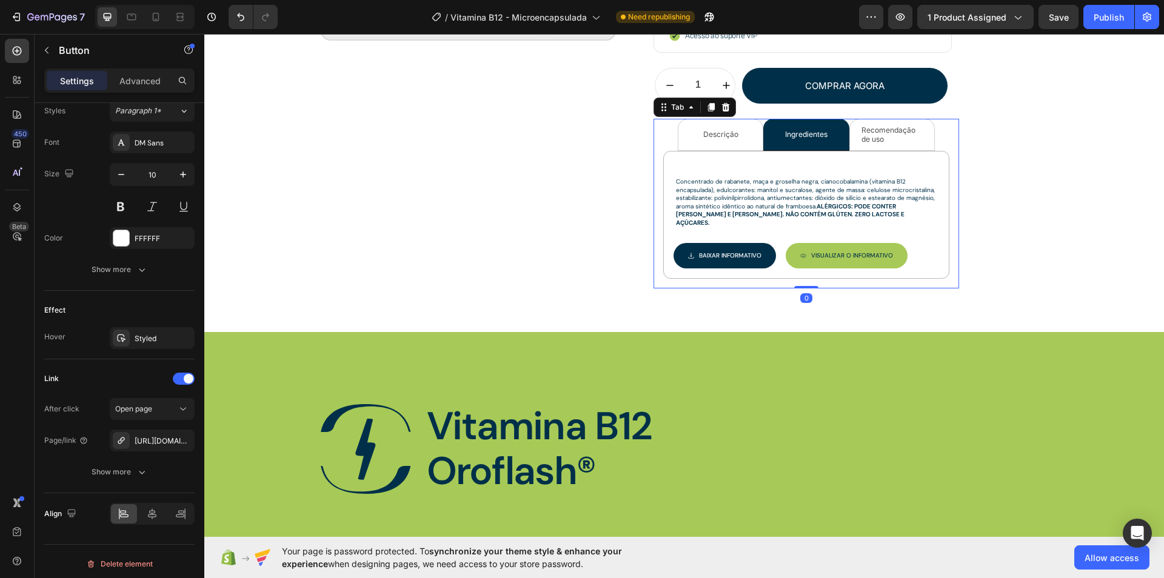
click at [861, 142] on li "Recomendação de uso" at bounding box center [891, 135] width 85 height 32
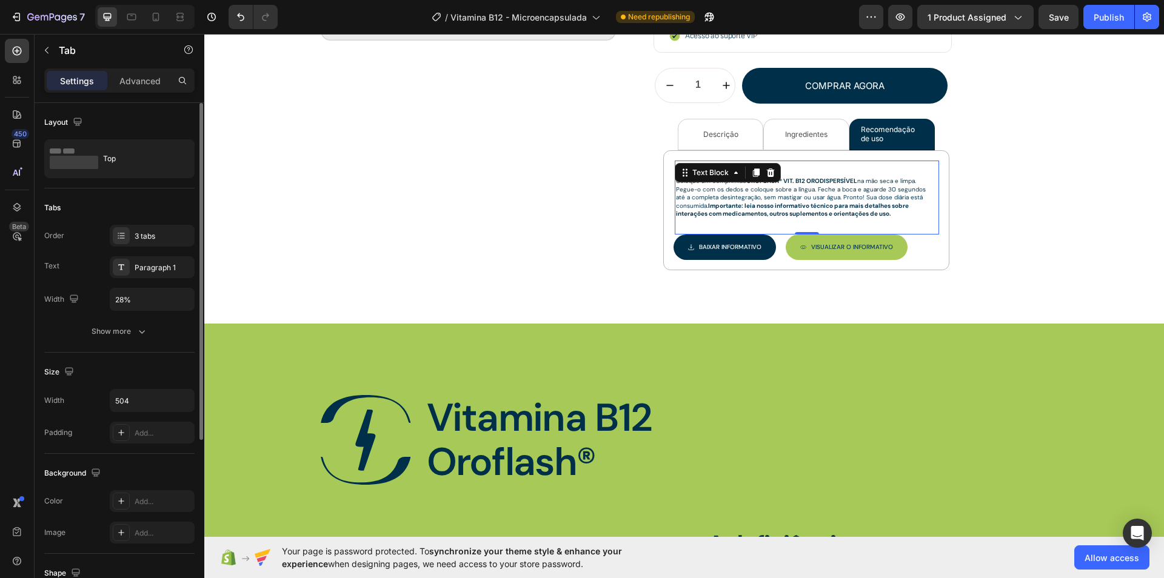
click at [769, 210] on strong "Importante: leia nosso informativo técnico para mais detalhes sobre interações …" at bounding box center [793, 210] width 234 height 16
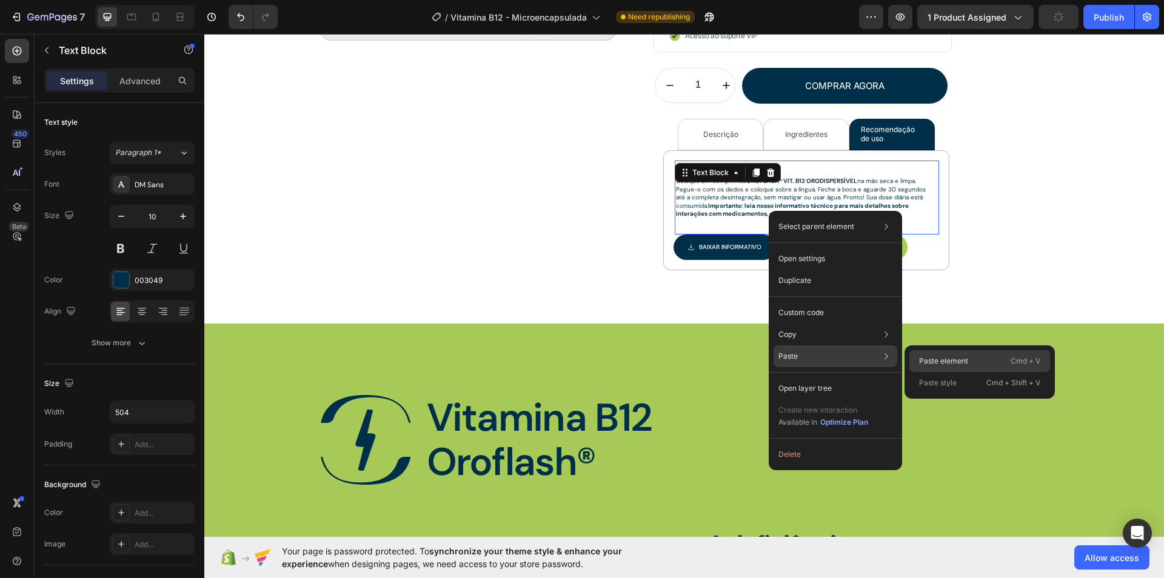
click at [948, 372] on div "Paste element Cmd + V" at bounding box center [979, 383] width 141 height 22
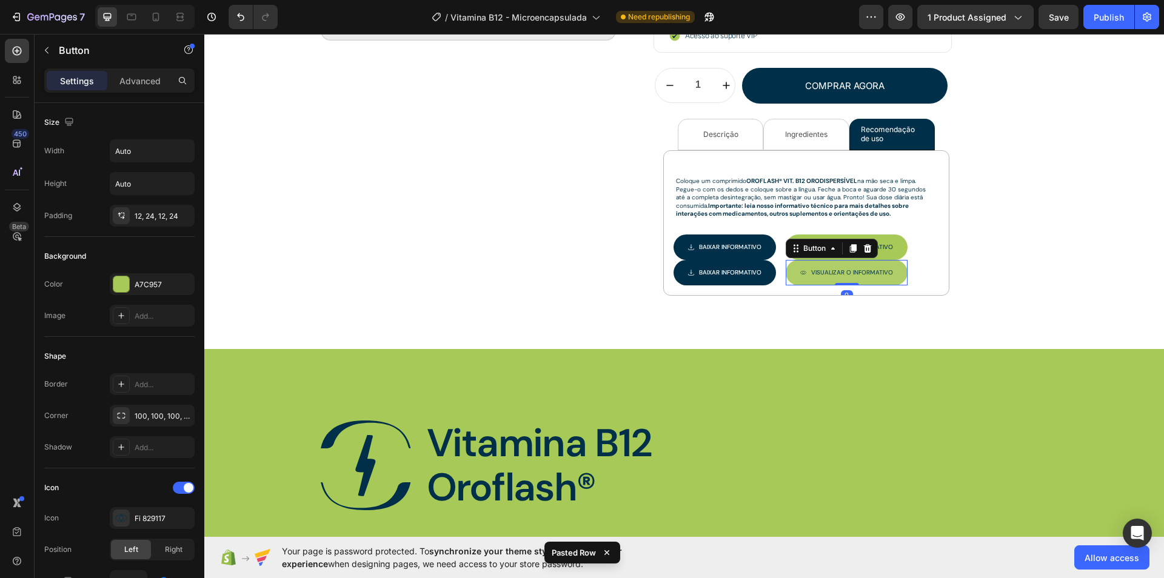
click at [786, 270] on button "Visualizar O INFORMATIVO" at bounding box center [847, 272] width 122 height 25
click at [779, 270] on div "Baixar INFORMATIVO Button Visualizar O INFORMATIVO Button 0 Row" at bounding box center [807, 272] width 266 height 25
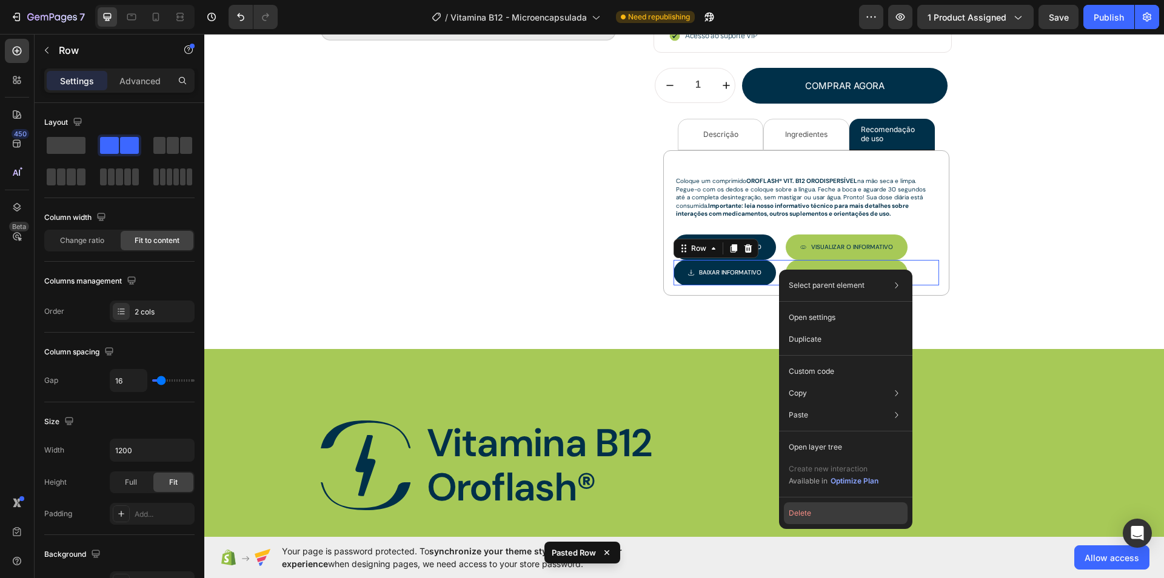
click at [801, 511] on button "Delete" at bounding box center [846, 514] width 124 height 22
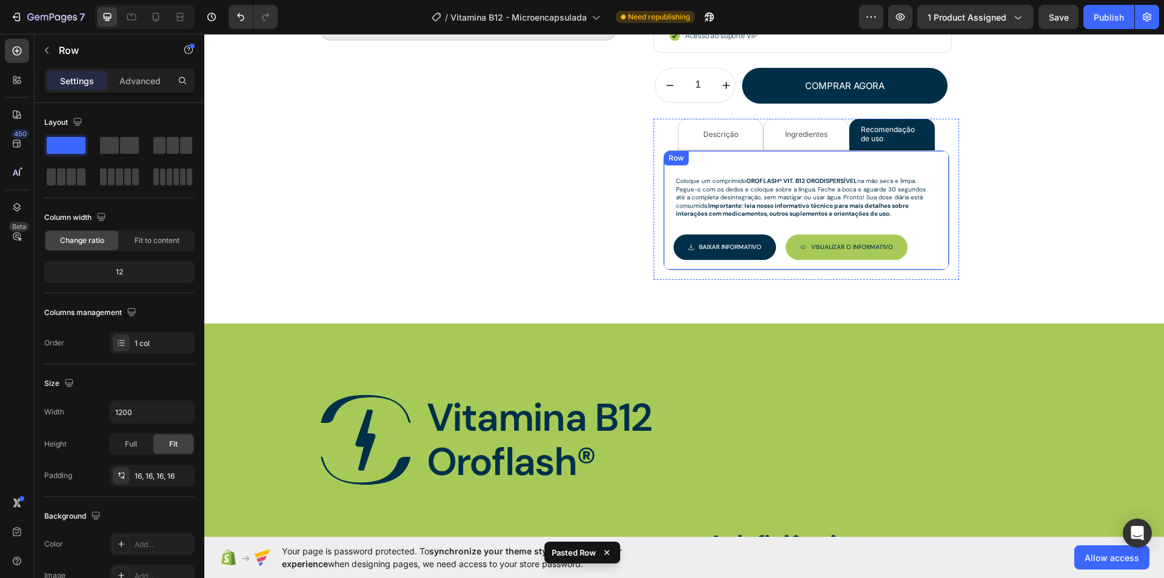
click at [726, 150] on div "Coloque um comprimido OROFLASH® VIT. B12 ORODISPERSÍVEL na mão seca e limpa. Pe…" at bounding box center [806, 210] width 286 height 120
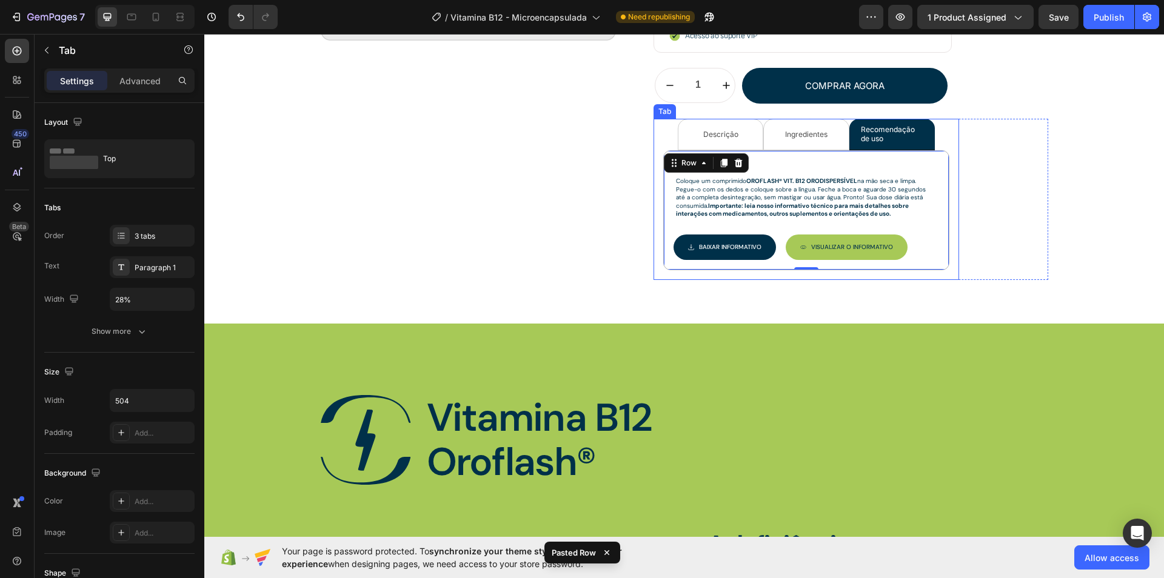
click at [745, 140] on li "Descrição" at bounding box center [720, 135] width 85 height 32
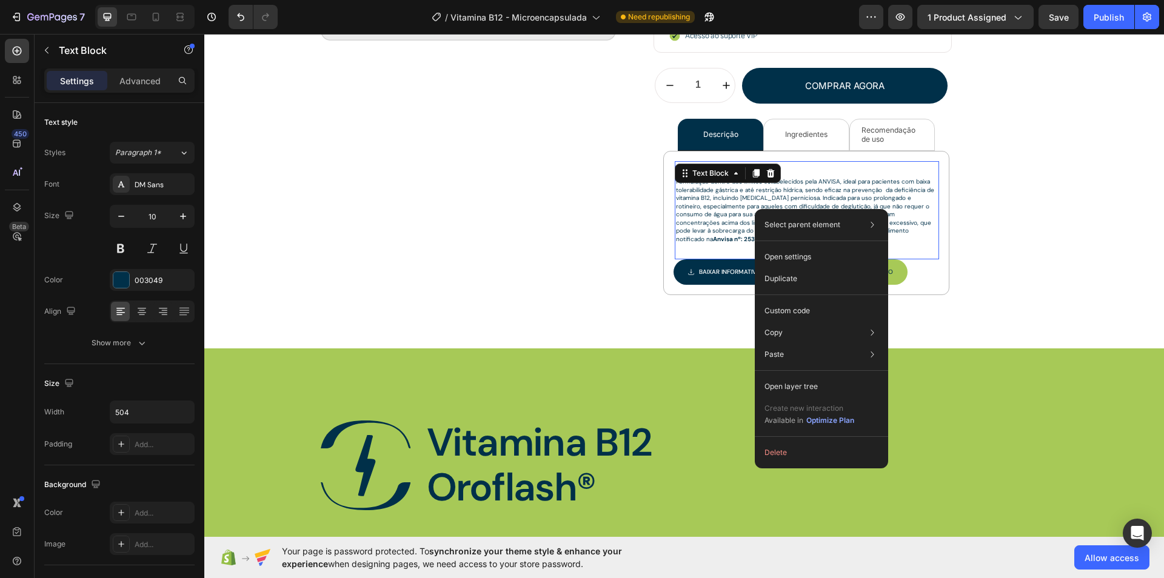
drag, startPoint x: 755, startPoint y: 210, endPoint x: 974, endPoint y: 286, distance: 232.4
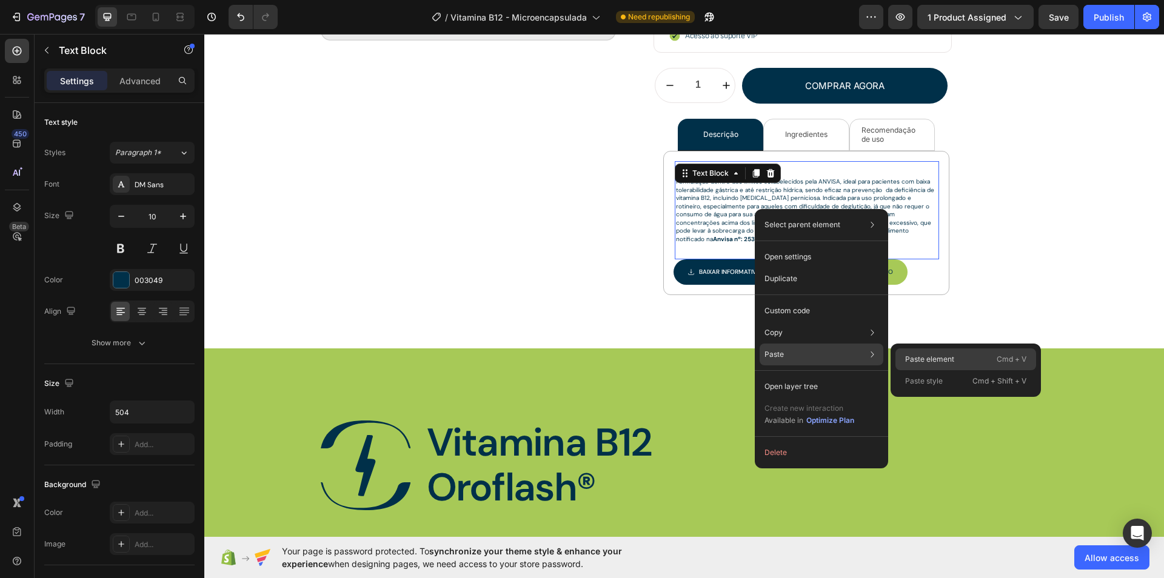
click at [911, 355] on p "Paste element" at bounding box center [929, 359] width 49 height 11
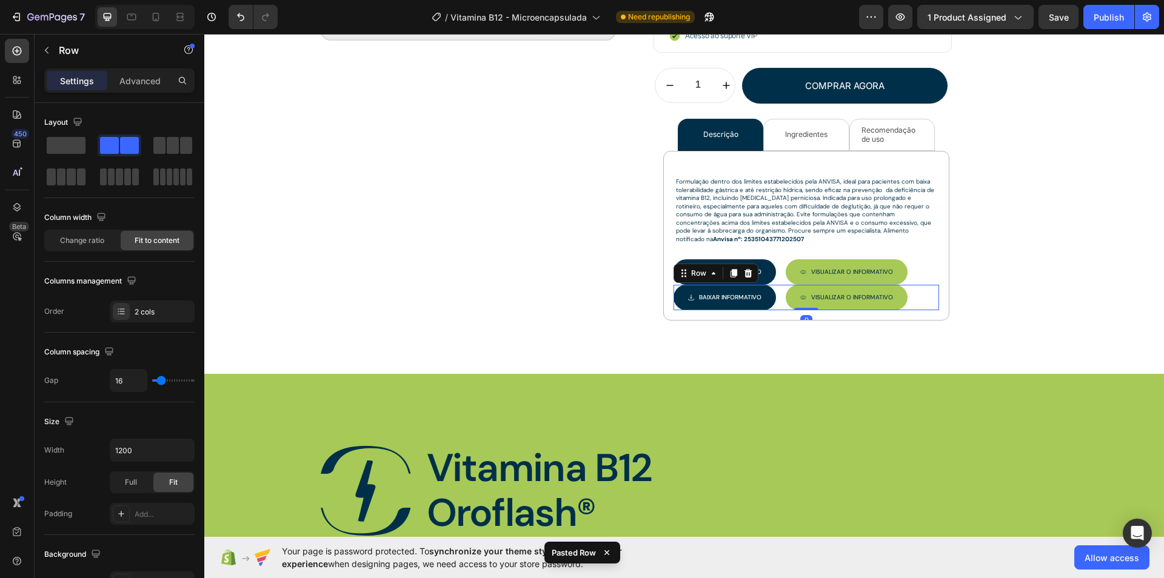
click at [778, 287] on div "Baixar INFORMATIVO Button Visualizar O INFORMATIVO Button Row 0" at bounding box center [807, 297] width 266 height 25
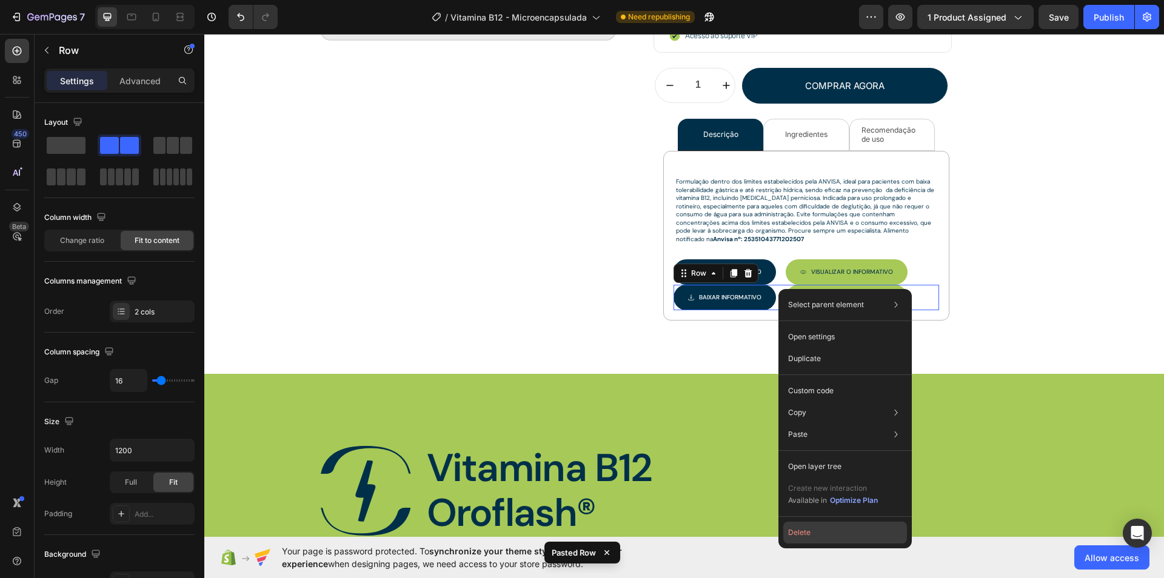
click at [798, 541] on button "Delete" at bounding box center [845, 533] width 124 height 22
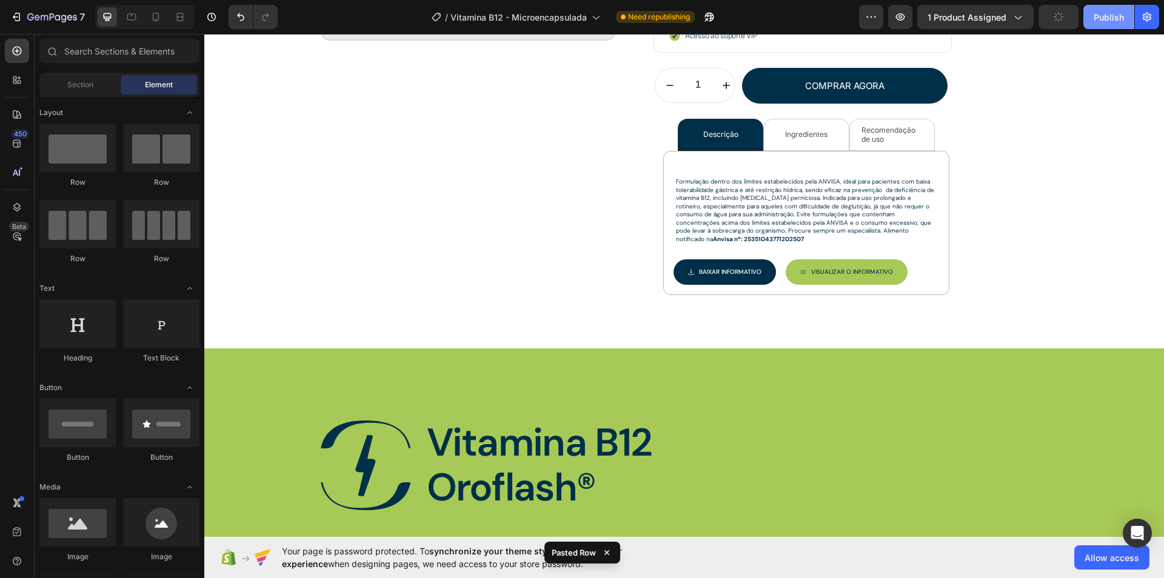
click at [1115, 24] on button "Publish" at bounding box center [1108, 17] width 51 height 24
